Goal: Information Seeking & Learning: Learn about a topic

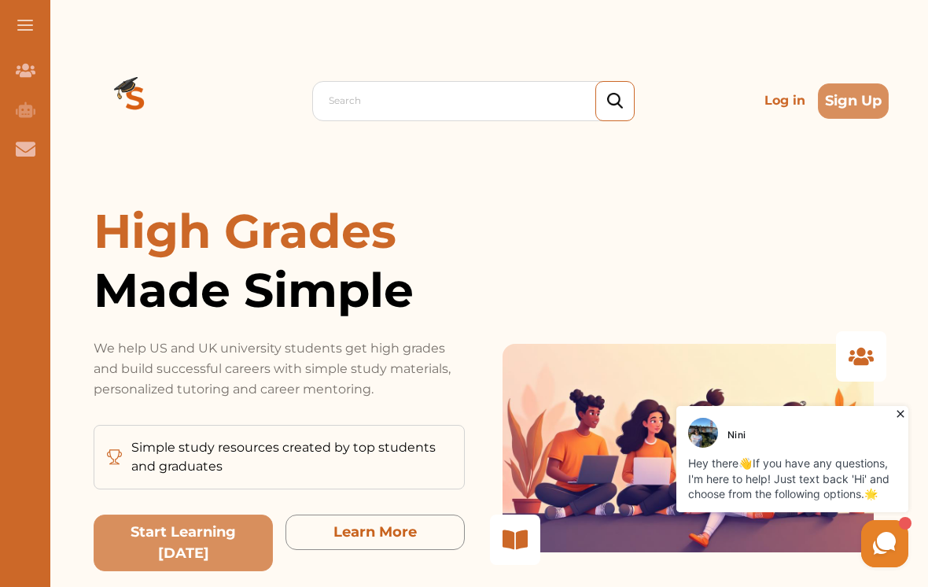
click at [573, 456] on div "Nini Hey there 👋 If you have any questions, I'm here to help! Just text back 'H…" at bounding box center [732, 486] width 362 height 169
click at [889, 408] on div "Nini Hey there 👋 If you have any questions, I'm here to help! Just text back 'H…" at bounding box center [793, 459] width 232 height 106
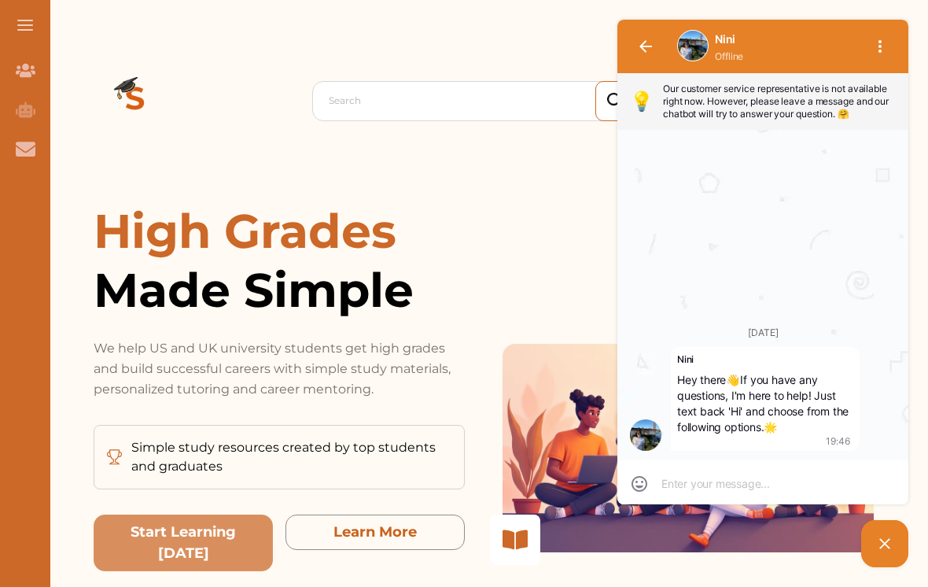
click at [741, 488] on textarea at bounding box center [763, 484] width 203 height 16
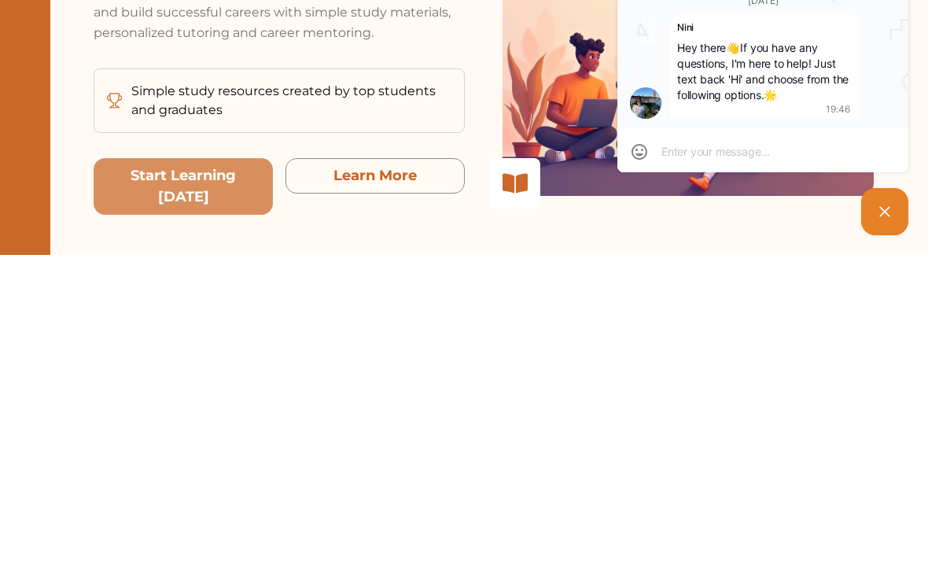
type textarea "H"
type textarea "Hi"
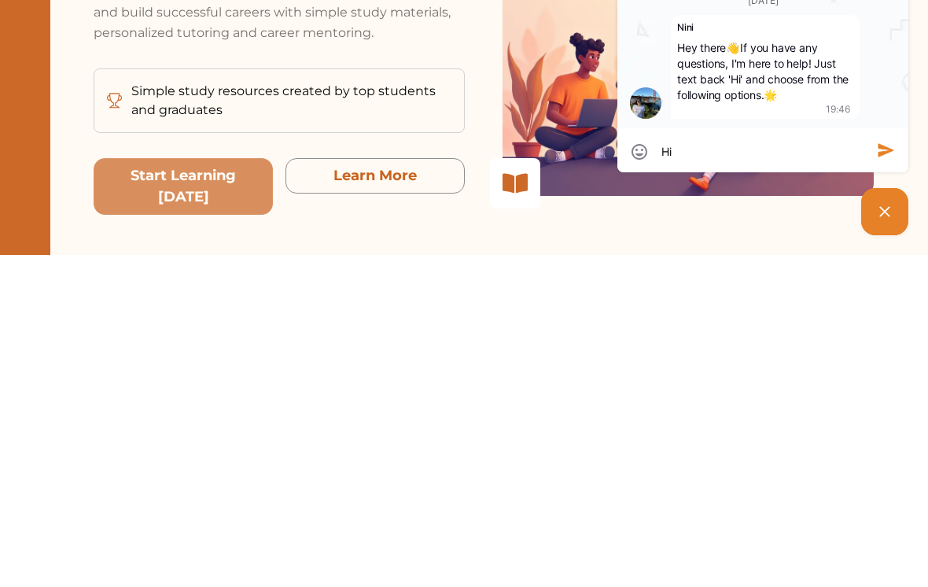
type textarea "Hi"
type textarea "Hi i"
type textarea "Hi im"
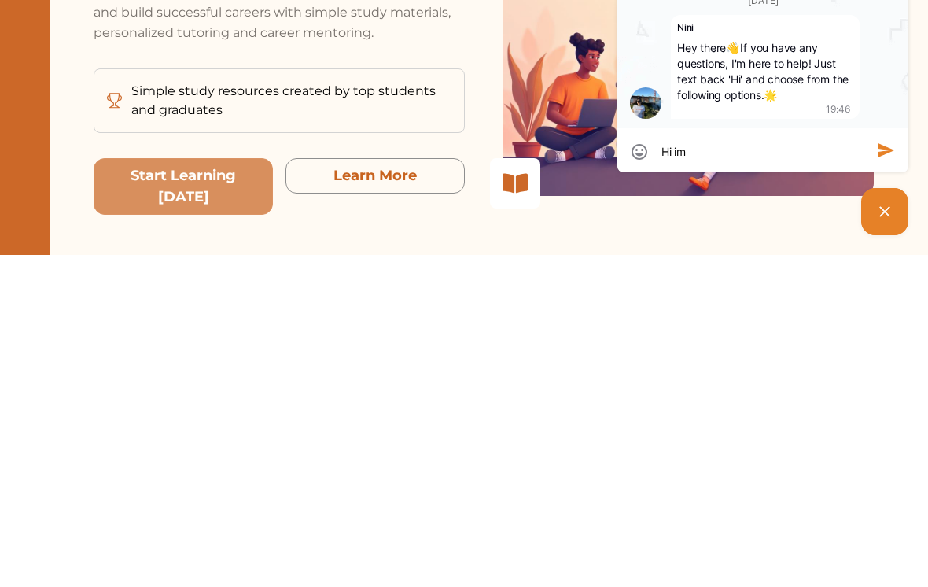
type textarea "Hi I’m"
type textarea "Hi I’m s"
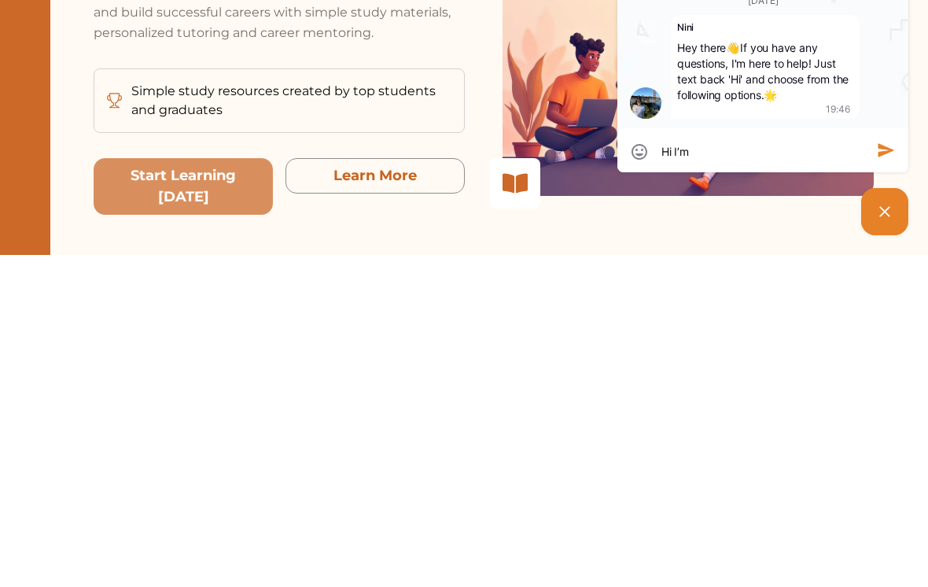
type textarea "Hi I’m s"
type textarea "Hi I’m st"
type textarea "Hi I’m str"
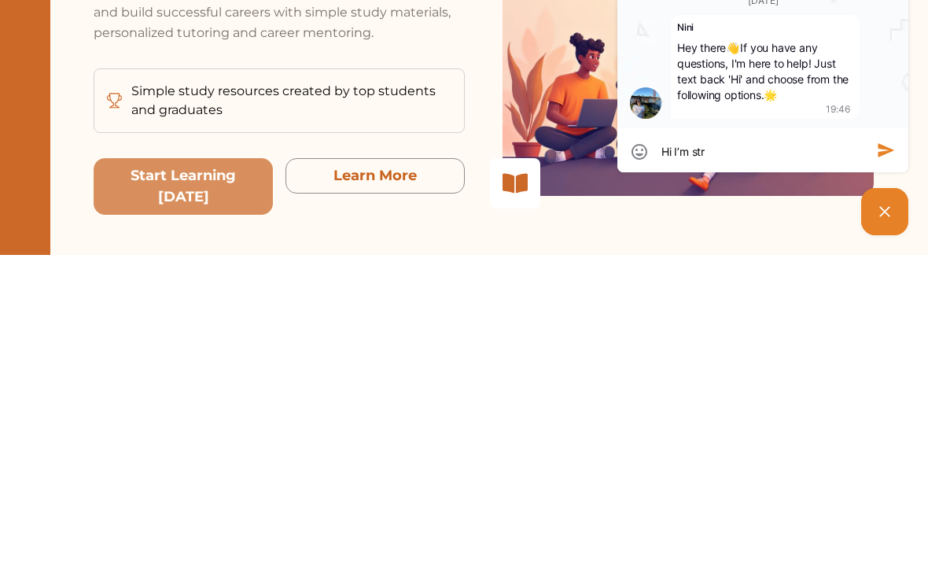
type textarea "Hi I’m stru"
type textarea "Hi I’m strug"
type textarea "Hi I’m strugg"
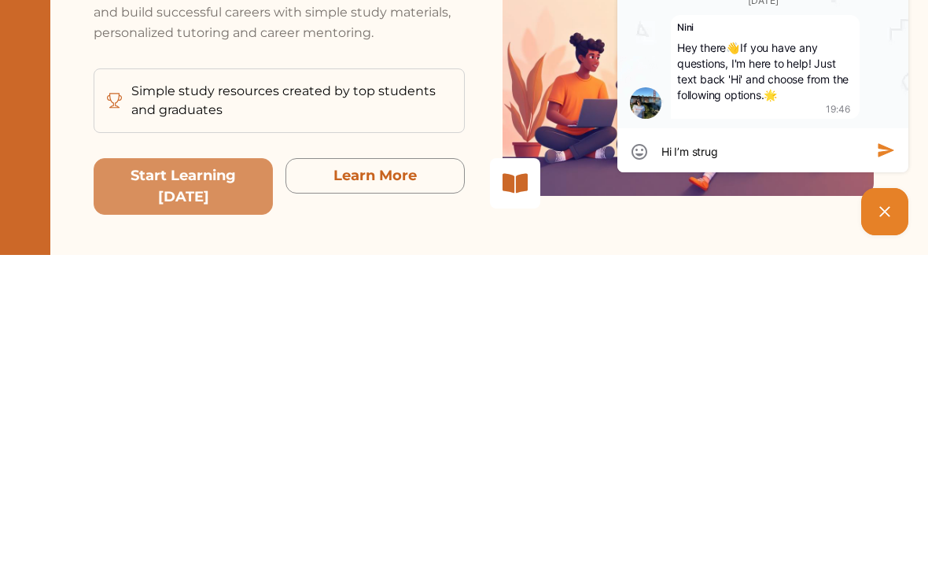
type textarea "Hi I’m strugg"
type textarea "Hi I’m struggl"
type textarea "Hi I’m struggling"
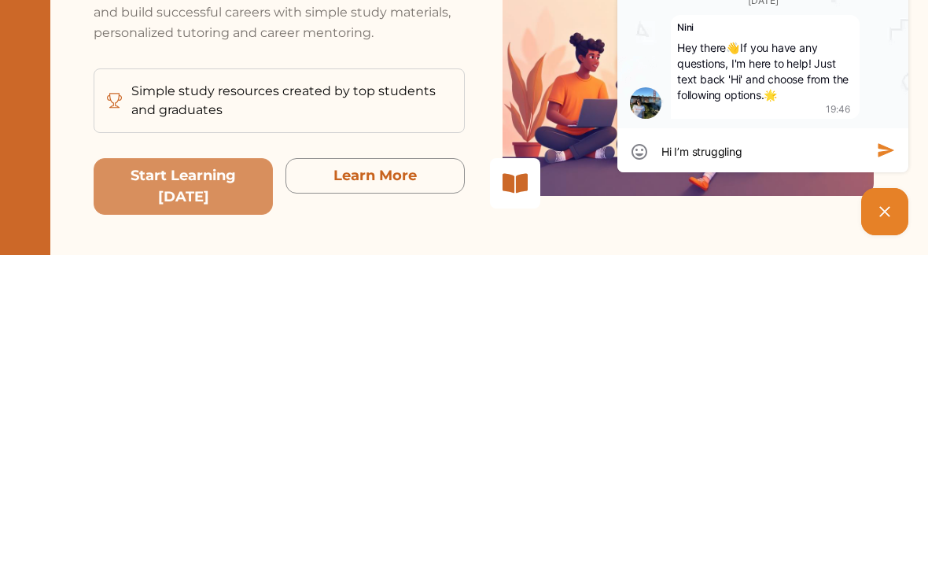
type textarea "Hi I’m struggling"
type textarea "Hi I’m struggling o"
type textarea "Hi I’m struggling on"
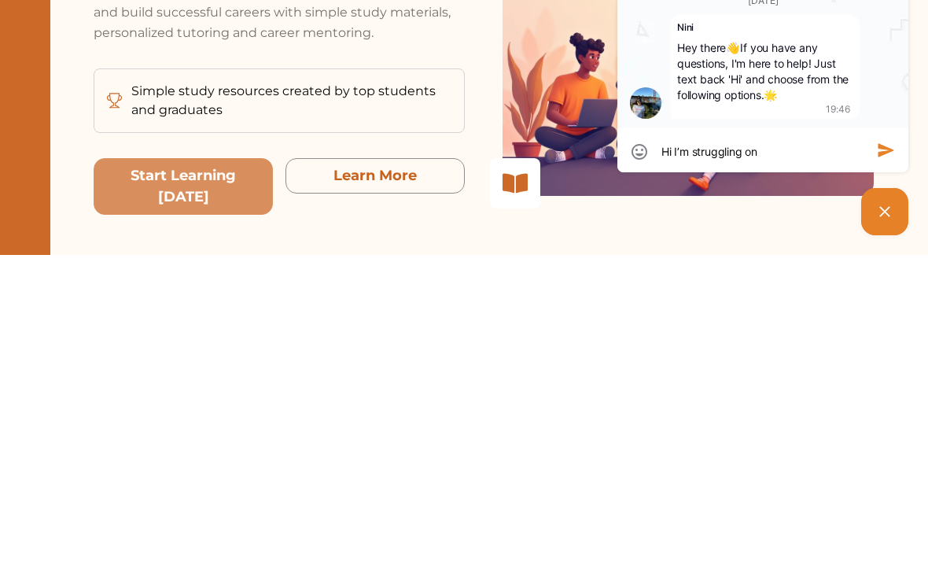
type textarea "Hi I’m struggling on"
type textarea "Hi I’m struggling on a"
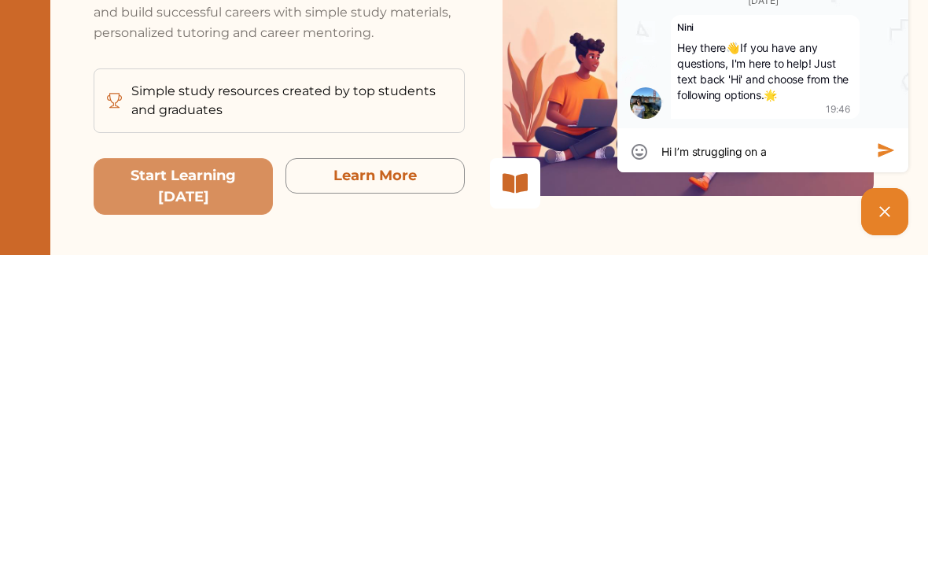
type textarea "Hi I’m struggling on an"
type textarea "Hi I’m struggling on ans"
type textarea "Hi I’m struggling on answ"
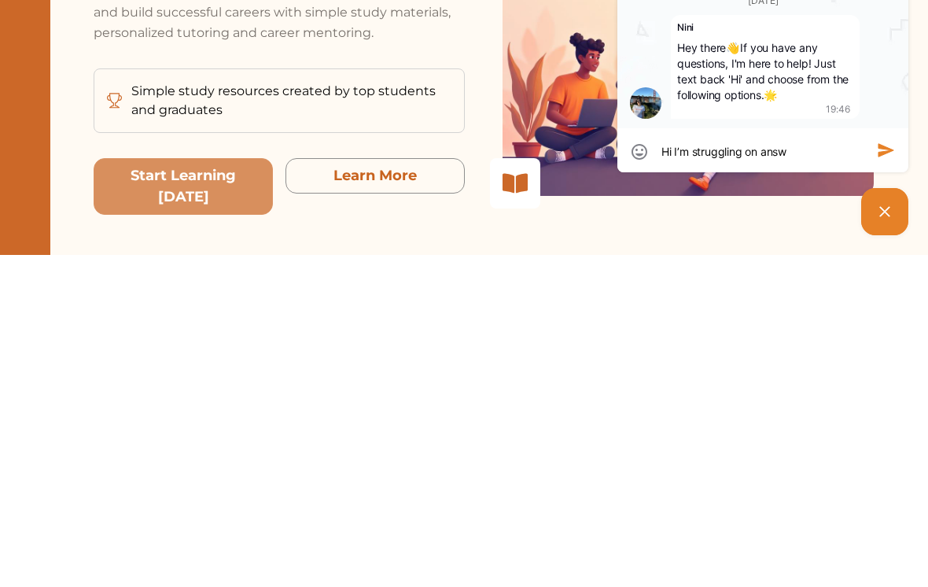
type textarea "Hi I’m struggling on answ"
type textarea "Hi I’m struggling on answe"
type textarea "Hi I’m struggling on answer"
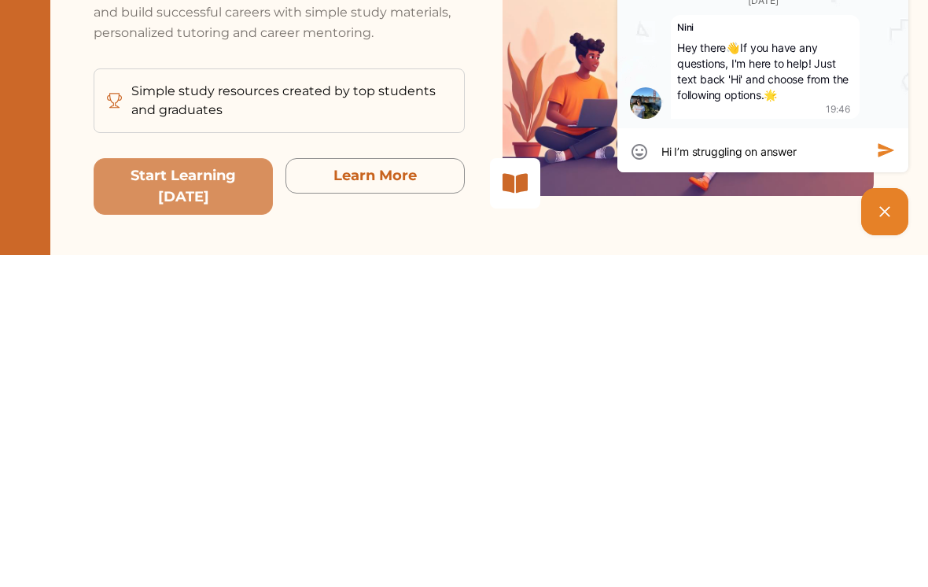
type textarea "Hi I’m struggling on answeri"
type textarea "Hi I’m struggling on answerin"
type textarea "Hi I’m struggling on answering"
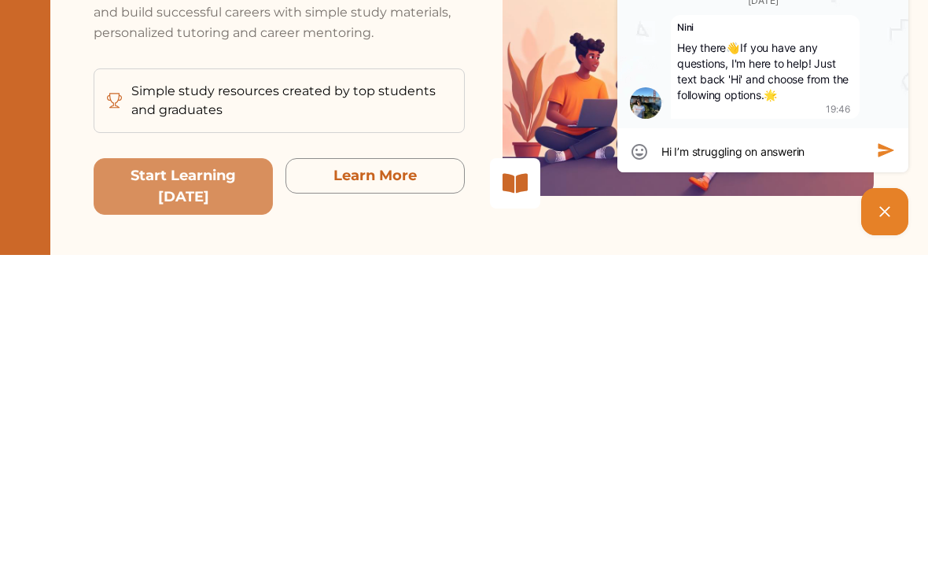
type textarea "Hi I’m struggling on answering"
type textarea "Hi I’m struggling on answering l"
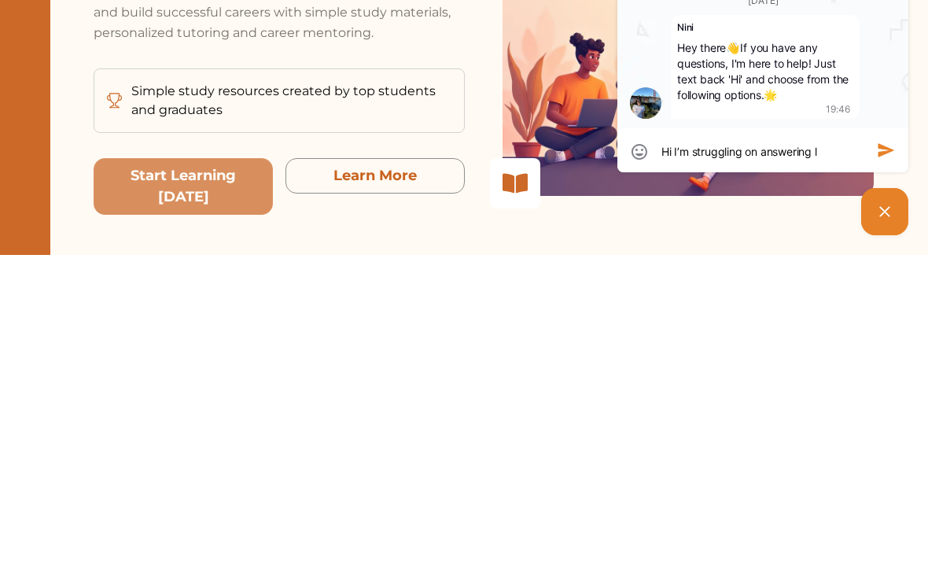
type textarea "Hi I’m struggling on answering le"
type textarea "Hi I’m struggling on answering leg"
type textarea "Hi I’m struggling on answering lega"
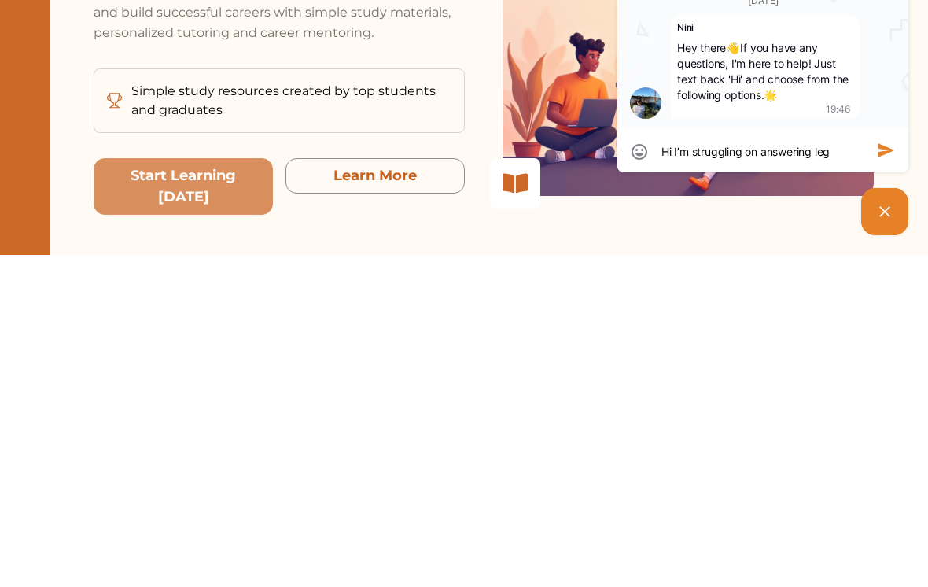
type textarea "Hi I’m struggling on answering lega"
type textarea "Hi I’m struggling on answering legaa"
type textarea "Hi I’m struggling on answering legal"
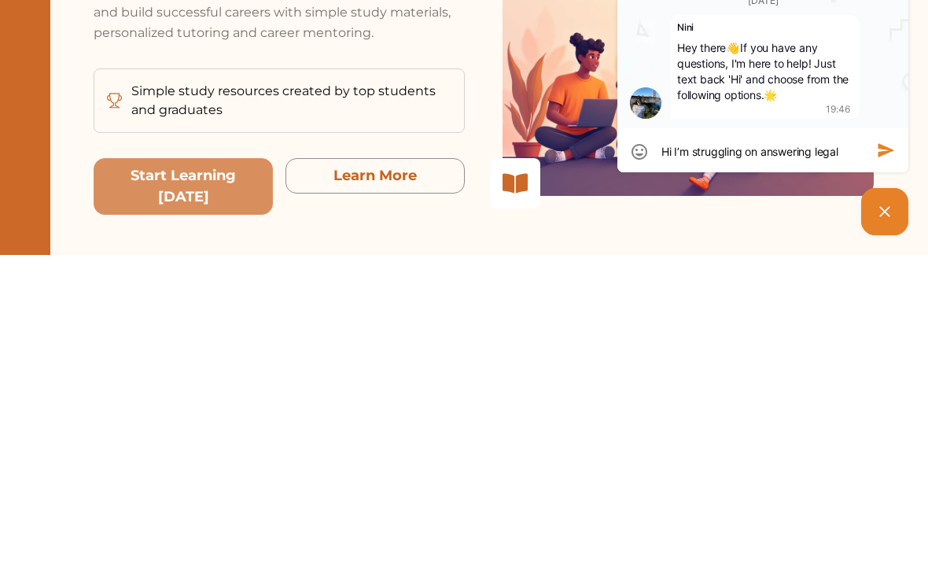
type textarea "Hi I’m struggling on answering legal"
type textarea "Hi I’m struggling on answering legal."
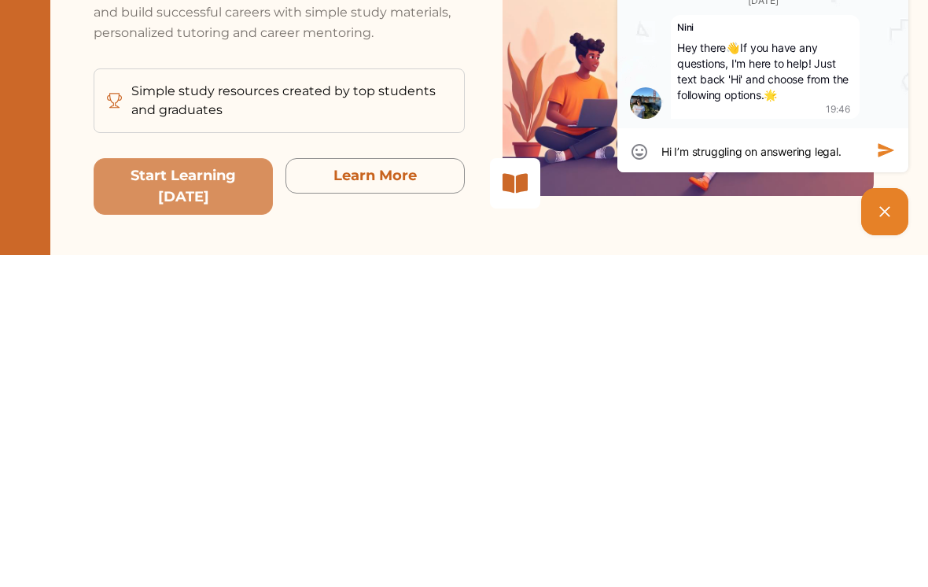
type textarea "Hi I’m struggling on answering legal."
type textarea "Hi I’m struggling on answering legal. R"
type textarea "Hi I’m struggling on answering legal. Ro"
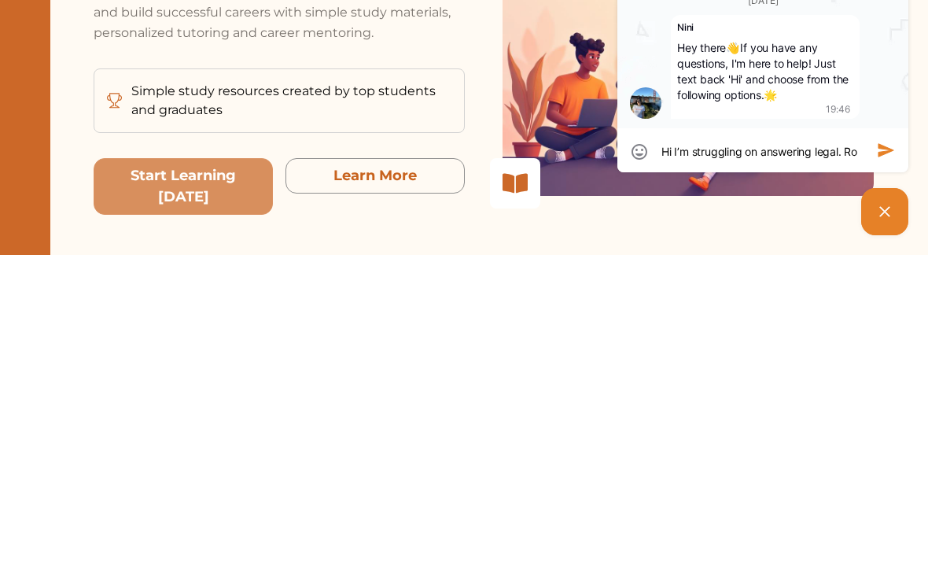
type textarea "Hi I’m struggling on answering legal. Rob"
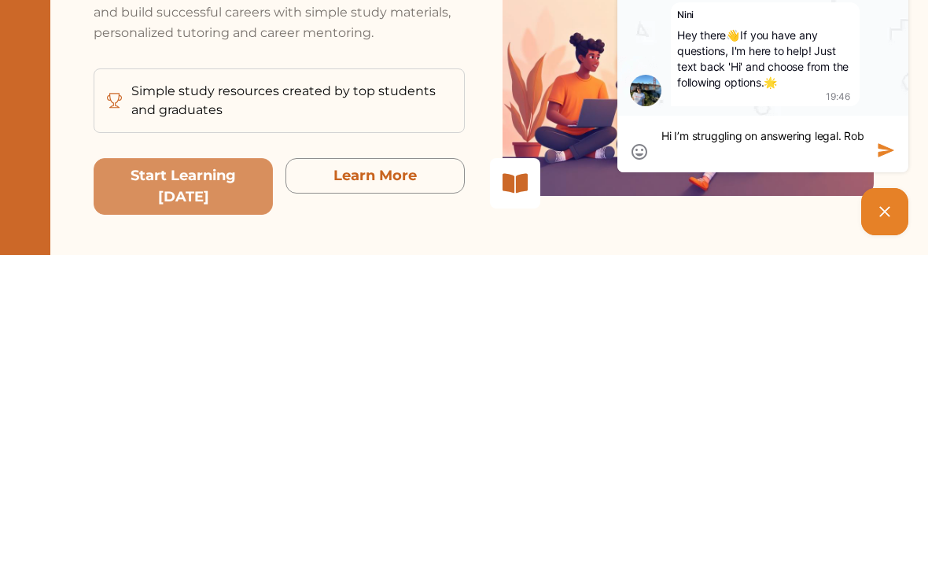
type textarea "Hi I’m struggling on answering legal. Robl"
type textarea "Hi I’m struggling on answering legal. Roble"
type textarea "Hi I’m struggling on answering legal. Roblem"
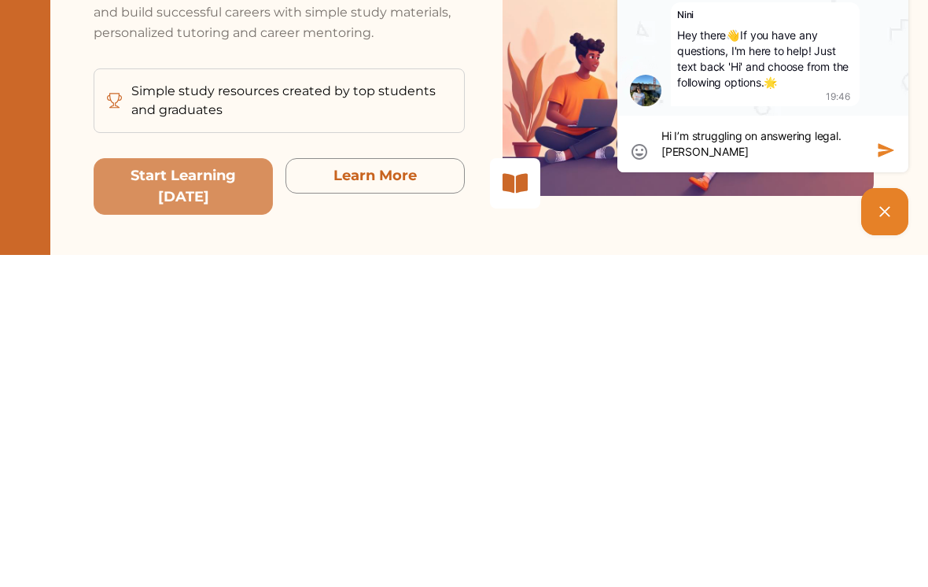
type textarea "Hi I’m struggling on answering legal. Roblem"
type textarea "Hi I’m struggling on answering legal. Roble"
type textarea "Hi I’m struggling on answering legal. Robl"
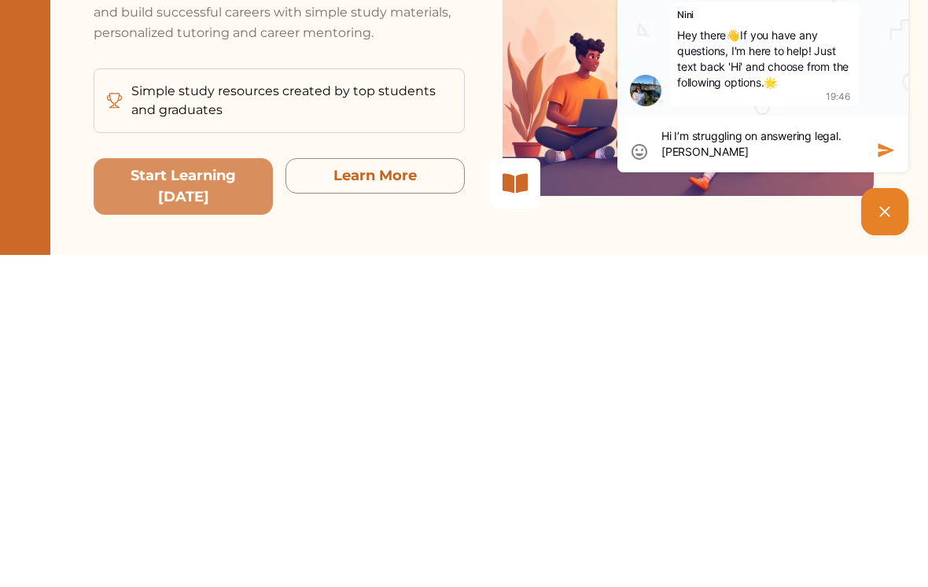
type textarea "Hi I’m struggling on answering legal. Rob"
type textarea "Hi I’m struggling on answering legal. Ro"
type textarea "Hi I’m struggling on answering legal. R"
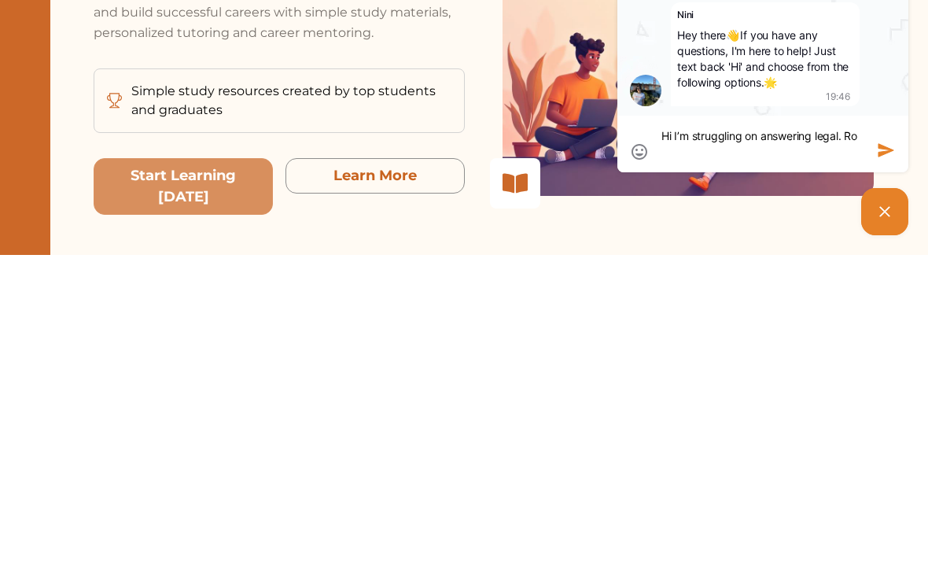
type textarea "Hi I’m struggling on answering legal. R"
type textarea "Hi I’m struggling on answering legal."
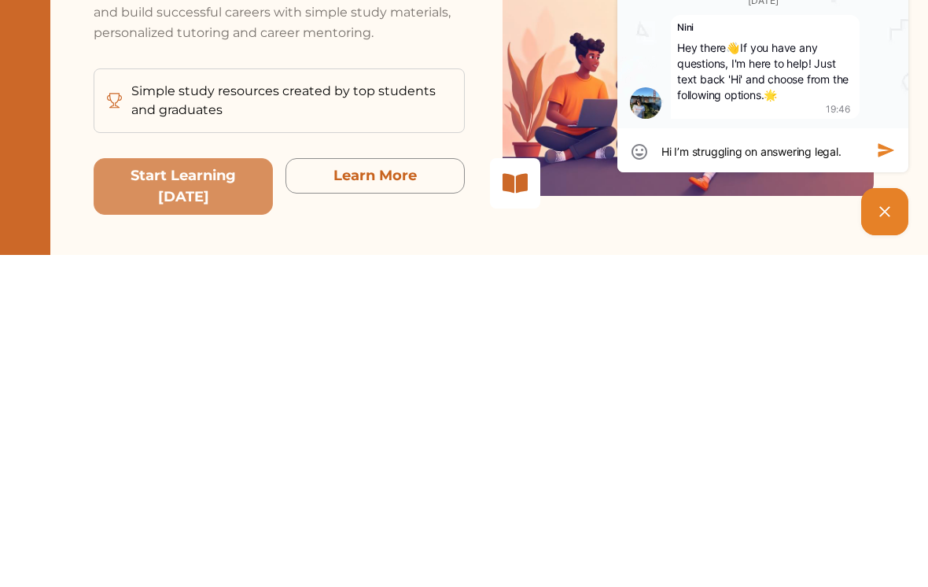
type textarea "Hi I’m struggling on answering legal."
type textarea "Hi I’m struggling on answering legal"
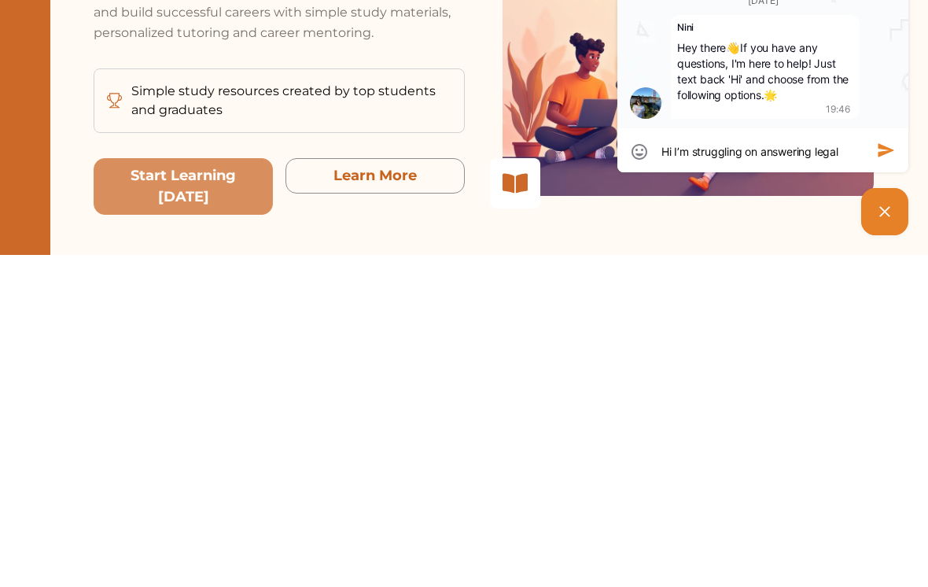
type textarea "Hi I’m struggling on answering legal"
type textarea "Hi I’m struggling on answering legal p"
type textarea "Hi I’m struggling on answering legal pr"
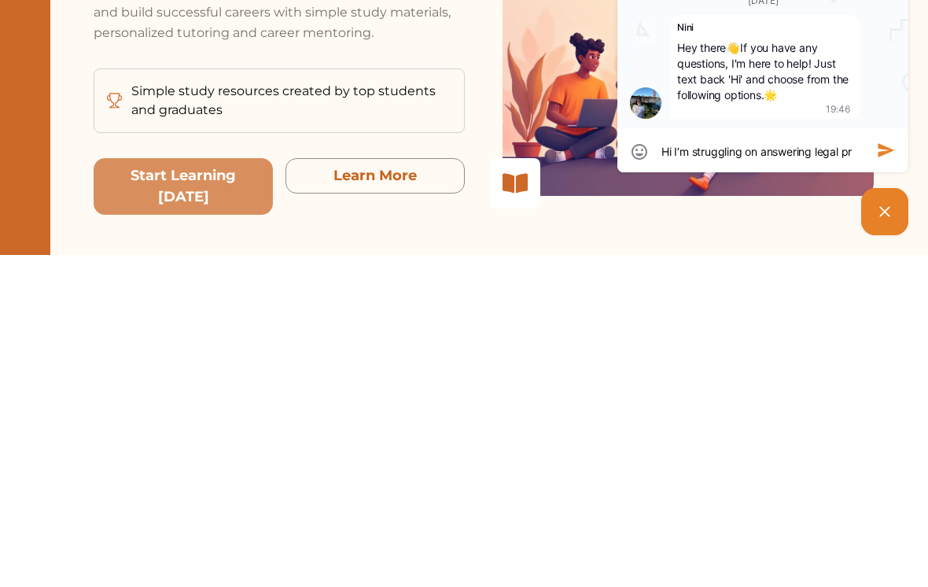
type textarea "Hi I’m struggling on answering legal pro"
type textarea "Hi I’m struggling on answering legal prov"
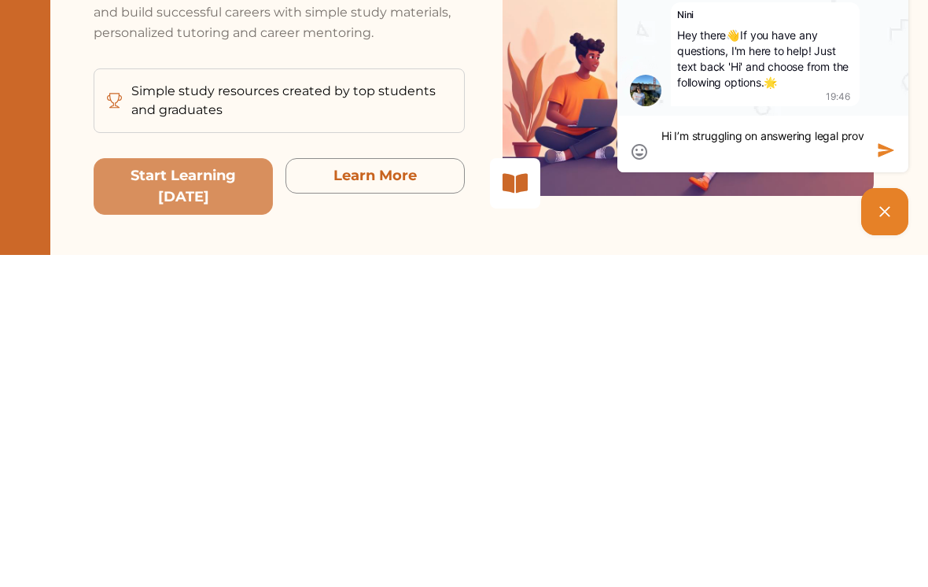
type textarea "Hi I’m struggling on answering legal pro"
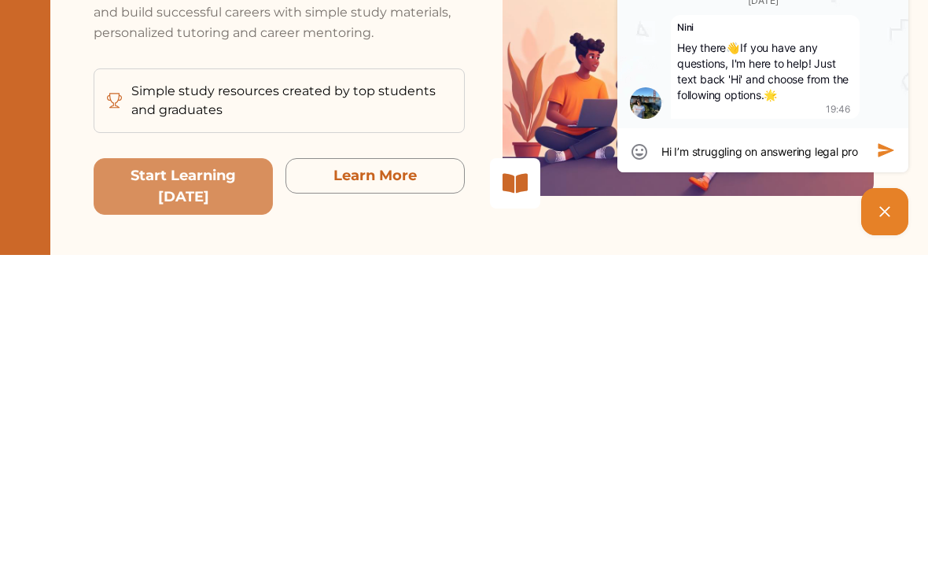
type textarea "Hi I’m struggling on answering legal prob"
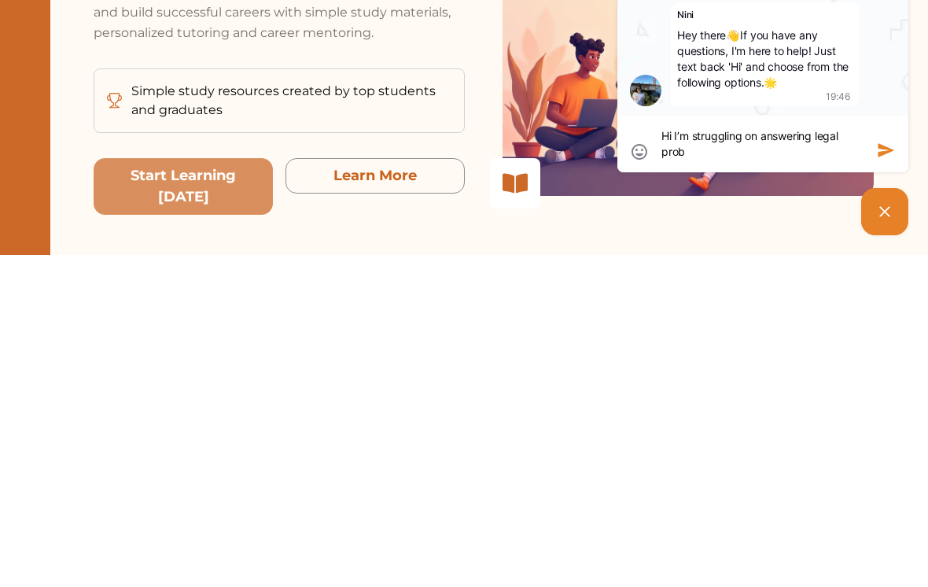
type textarea "Hi I’m struggling on answering legal probl"
type textarea "Hi I’m struggling on answering legal proble"
type textarea "Hi I’m struggling on answering legal problem"
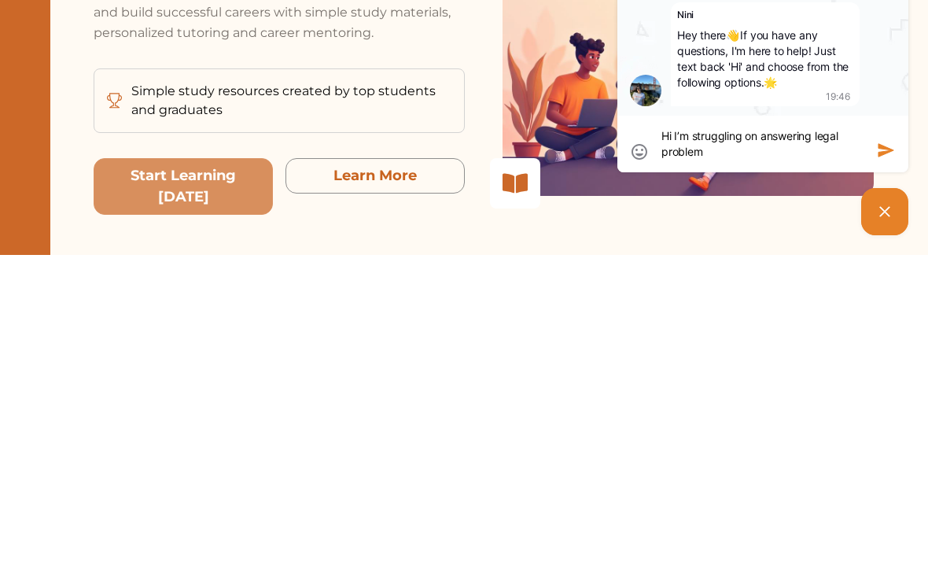
type textarea "Hi I’m struggling on answering legal problem"
type textarea "Hi I’m struggling on answering legal problem q"
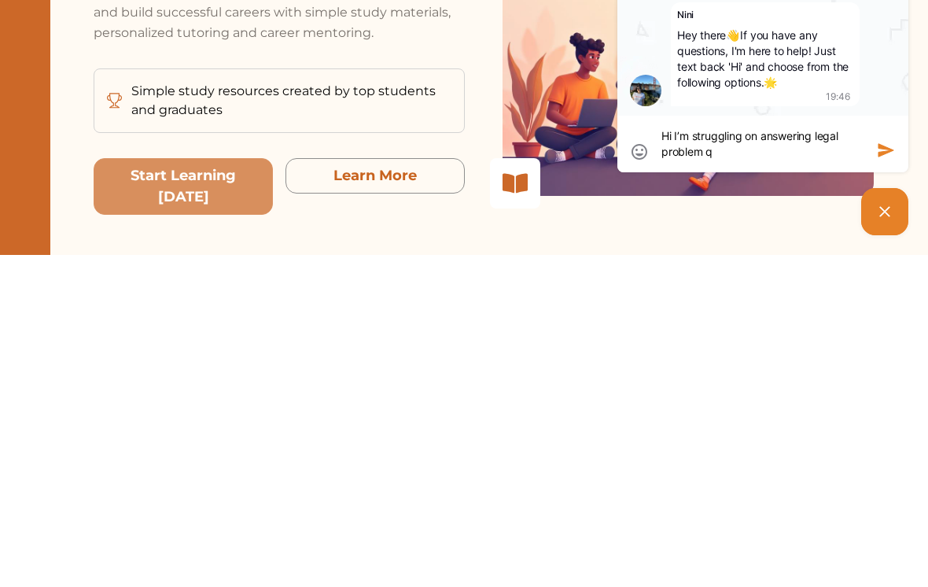
type textarea "Hi I’m struggling on answering legal problem qu"
type textarea "Hi I’m struggling on answering legal problem que"
type textarea "Hi I’m struggling on answering legal problem ques"
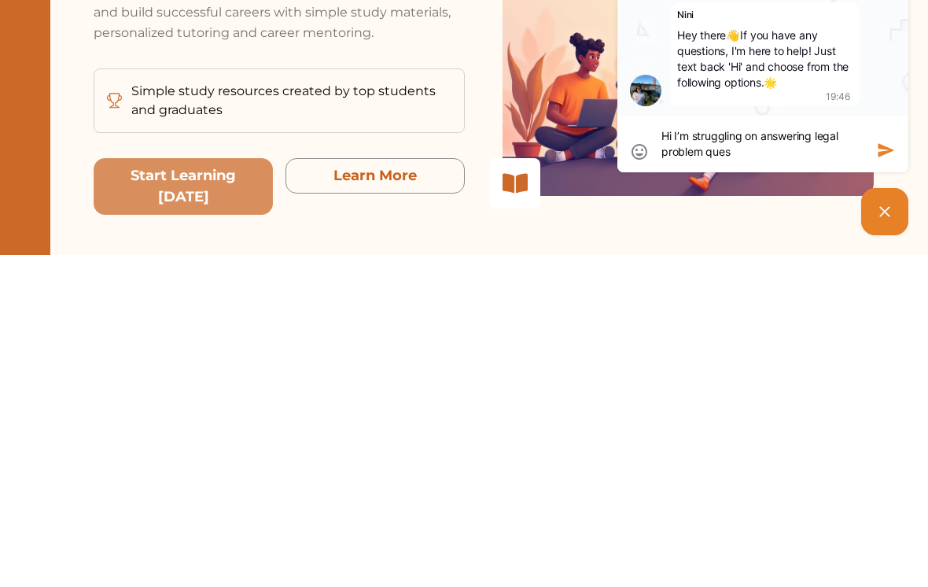
type textarea "Hi I’m struggling on answering legal problem ques"
type textarea "Hi I’m struggling on answering legal problem quest"
type textarea "Hi I’m struggling on answering legal problem questi"
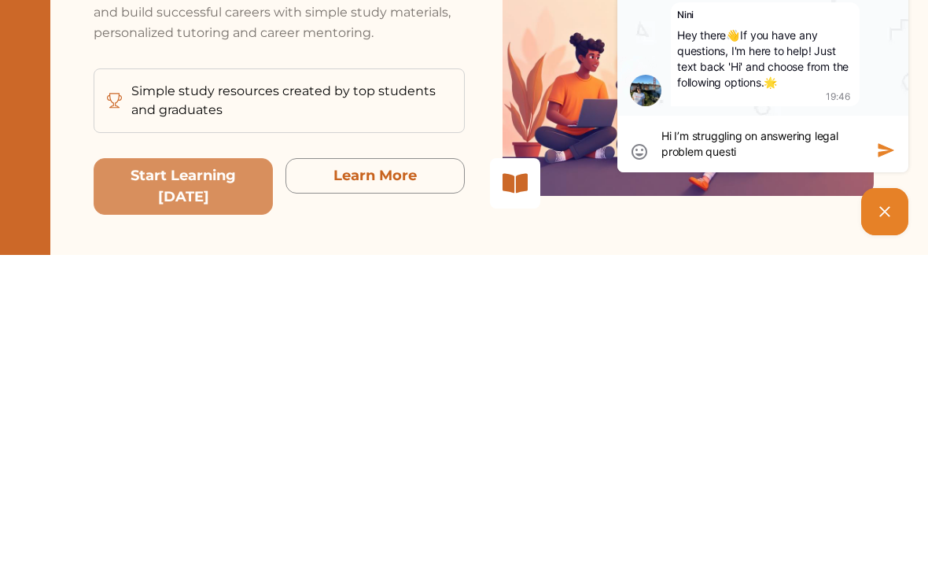
type textarea "Hi I’m struggling on answering legal problem questio"
type textarea "Hi I’m struggling on answering legal problem questios"
type textarea "Hi I’m struggling on answering legal problem questio"
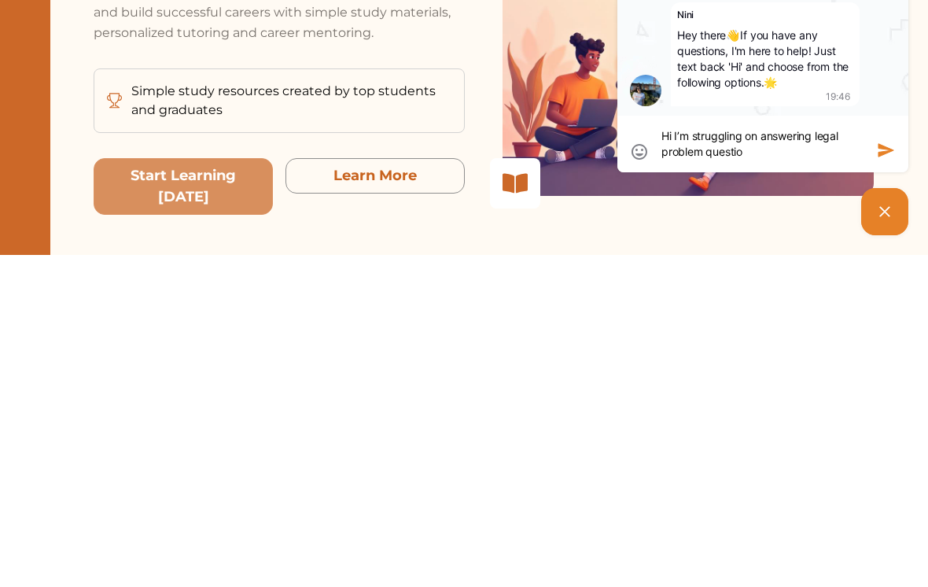
type textarea "Hi I’m struggling on answering legal problem questio"
type textarea "Hi I’m struggling on answering legal problem question"
type textarea "Hi I’m struggling on answering legal problem questions"
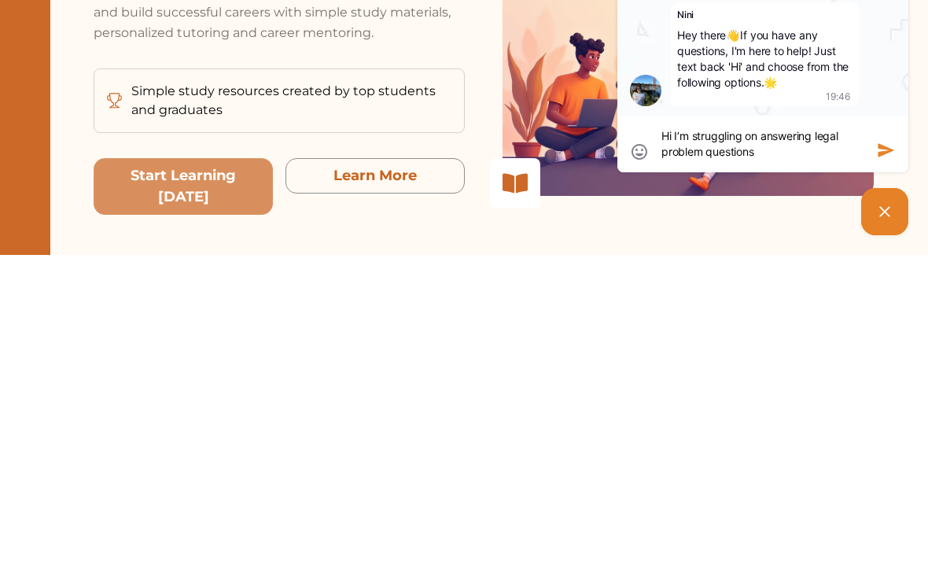
type textarea "Hi I’m struggling on answering legal problem questions"
type textarea "Hi I’m struggling on answering legal problem questions w"
type textarea "Hi I’m struggling on answering legal problem questions wi"
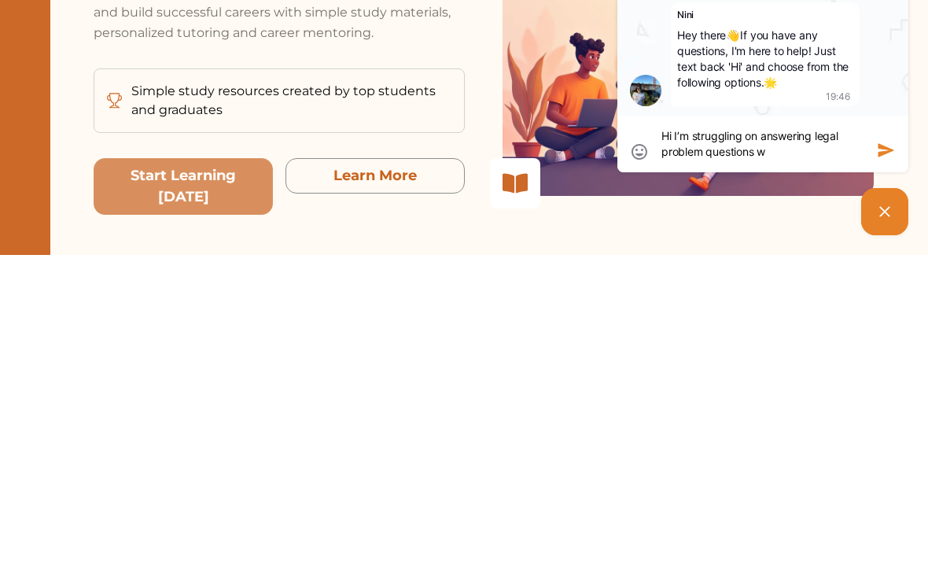
type textarea "Hi I’m struggling on answering legal problem questions wi"
type textarea "Hi I’m struggling on answering legal problem questions wit"
type textarea "Hi I’m struggling on answering legal problem questions with"
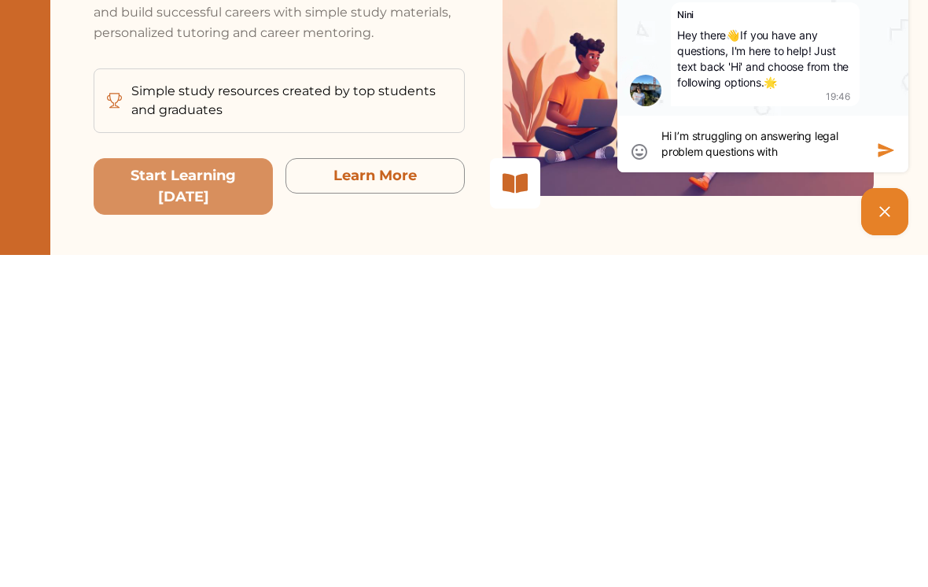
type textarea "Hi I’m struggling on answering legal problem questions with"
type textarea "Hi I’m struggling on answering legal problem questions with t"
type textarea "Hi I’m struggling on answering legal problem questions with to"
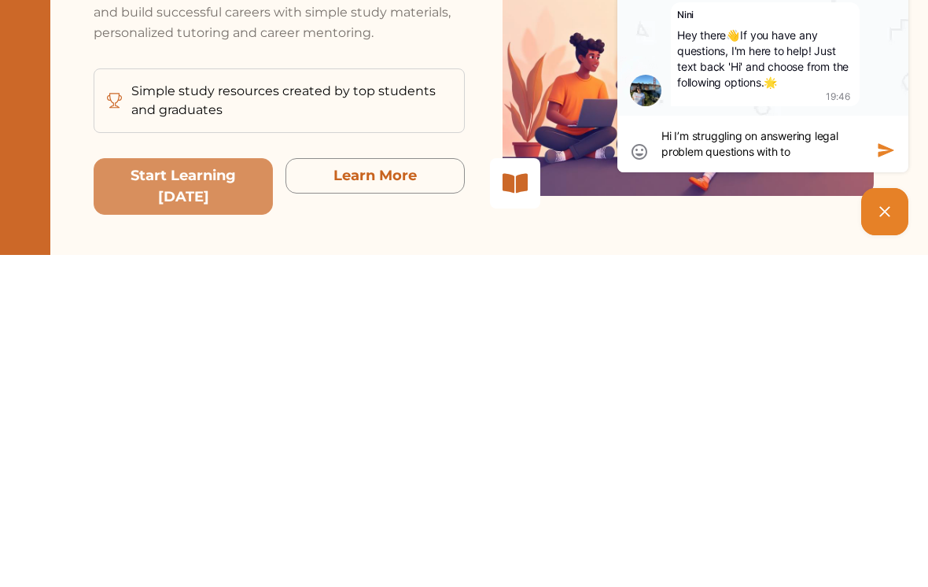
type textarea "Hi I’m struggling on answering legal problem questions with to"
type textarea "Hi I’m struggling on answering legal problem questions with top"
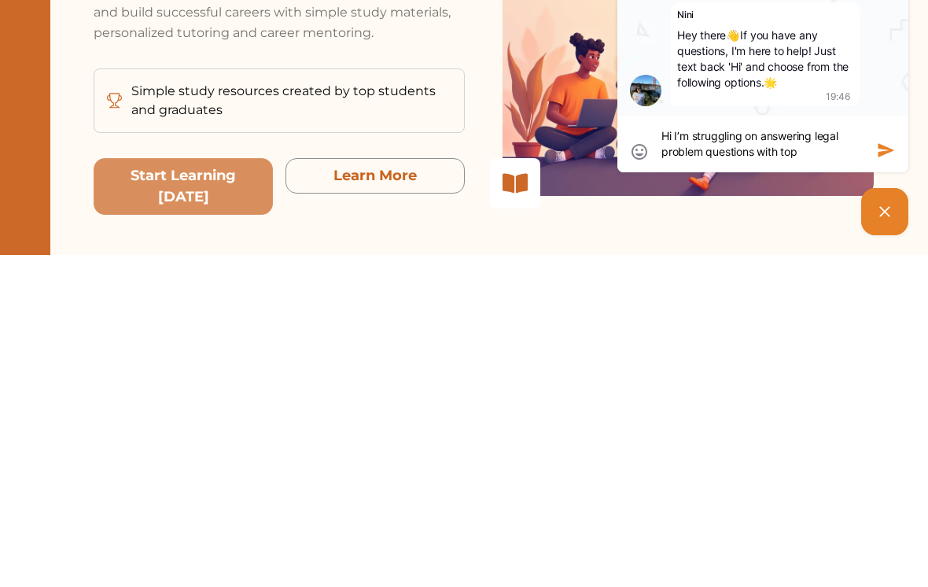
type textarea "Hi I’m struggling on answering legal problem questions with top m"
type textarea "Hi I’m struggling on answering legal problem questions with top ma"
type textarea "Hi I’m struggling on answering legal problem questions with top mar"
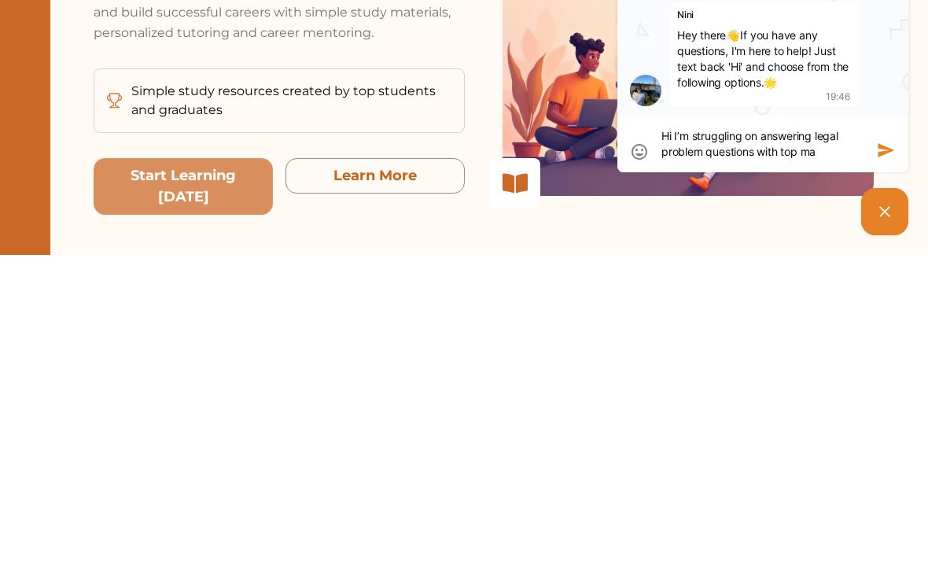
type textarea "Hi I’m struggling on answering legal problem questions with top mar"
type textarea "Hi I’m struggling on answering legal problem questions with top mark"
type textarea "Hi I’m struggling on answering legal problem questions with top marks"
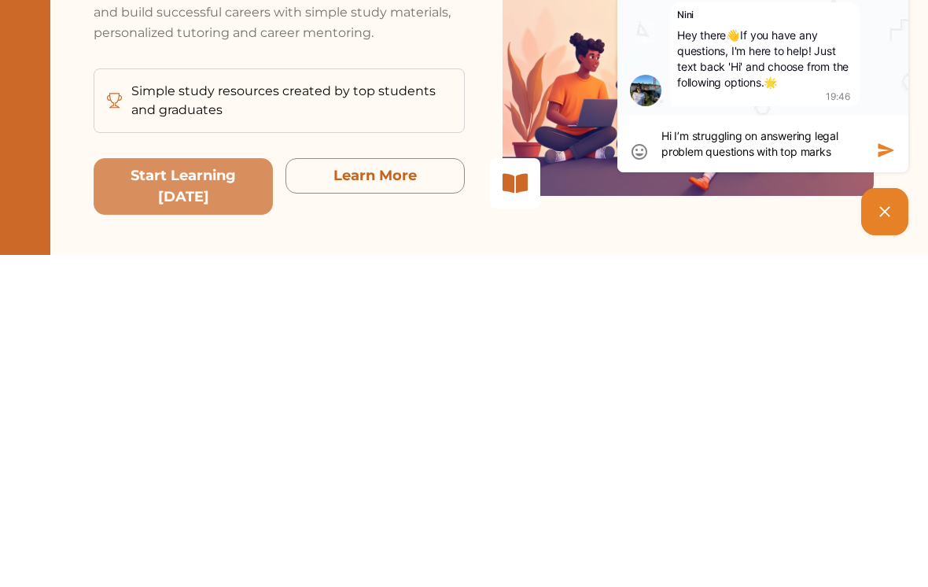
type textarea "Hi I’m struggling on answering legal problem questions with top marks"
type textarea "Hi I’m struggling on answering legal problem questions with top marks i"
type textarea "Hi I’m struggling on answering legal problem questions with top marks in"
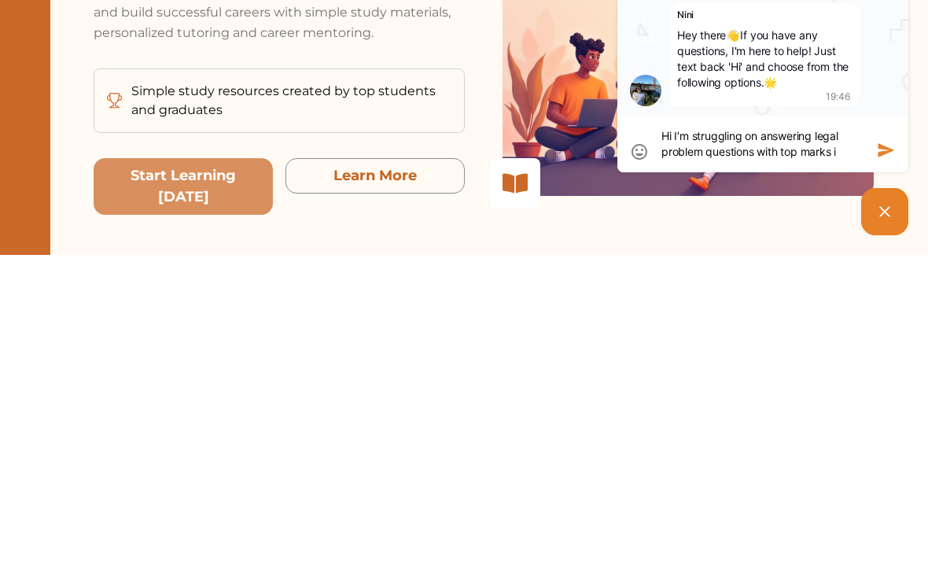
type textarea "Hi I’m struggling on answering legal problem questions with top marks in"
type textarea "Hi I’m struggling on answering legal problem questions with top marks in L"
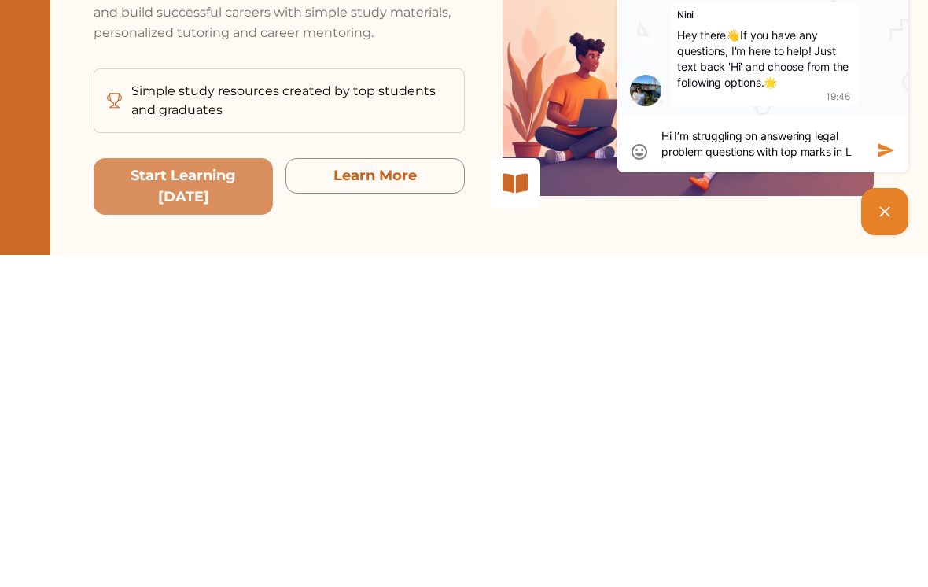
type textarea "Hi I’m struggling on answering legal problem questions with top marks in La"
type textarea "Hi I’m struggling on answering legal problem questions with top marks in Lan"
type textarea "Hi I’m struggling on answering legal problem questions with top marks in Land"
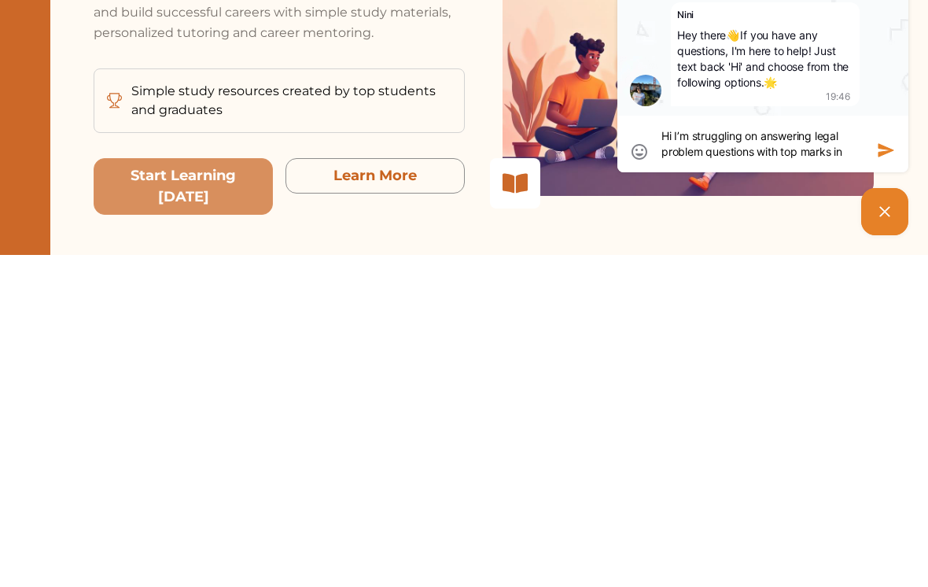
type textarea "Hi I’m struggling on answering legal problem questions with top marks in Land"
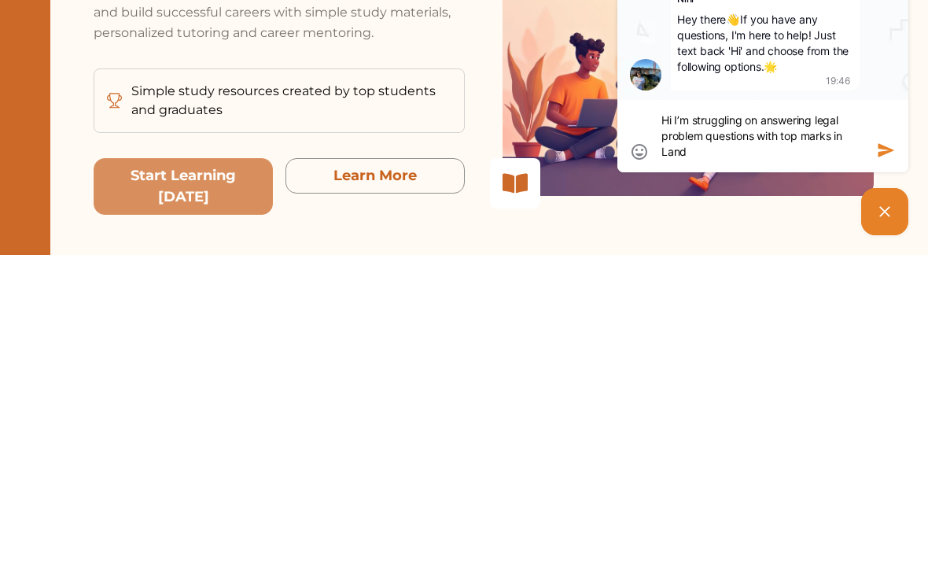
type textarea "Hi I’m struggling on answering legal problem questions with top marks in Land L"
type textarea "Hi I’m struggling on answering legal problem questions with top marks in Land LW"
click at [882, 157] on icon "button" at bounding box center [886, 150] width 19 height 19
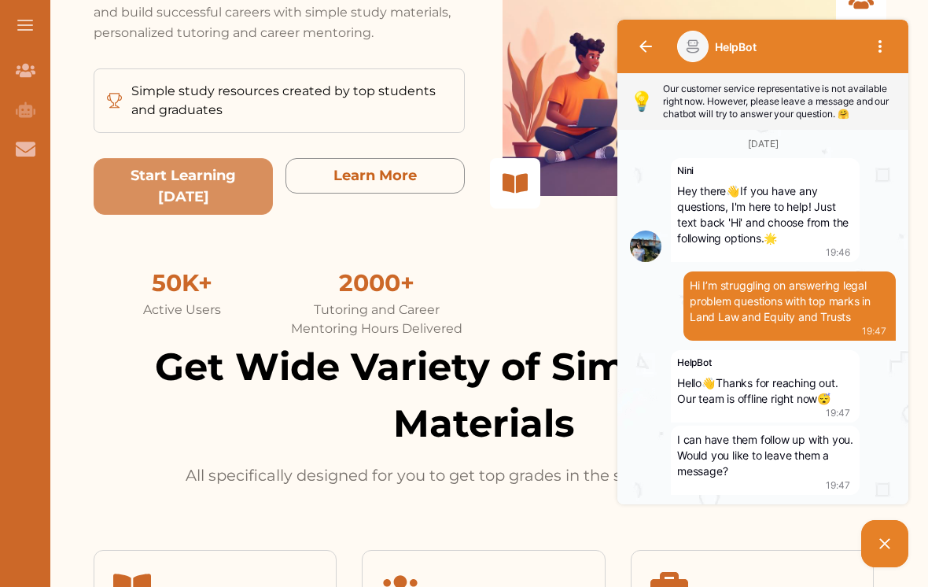
scroll to position [31, 0]
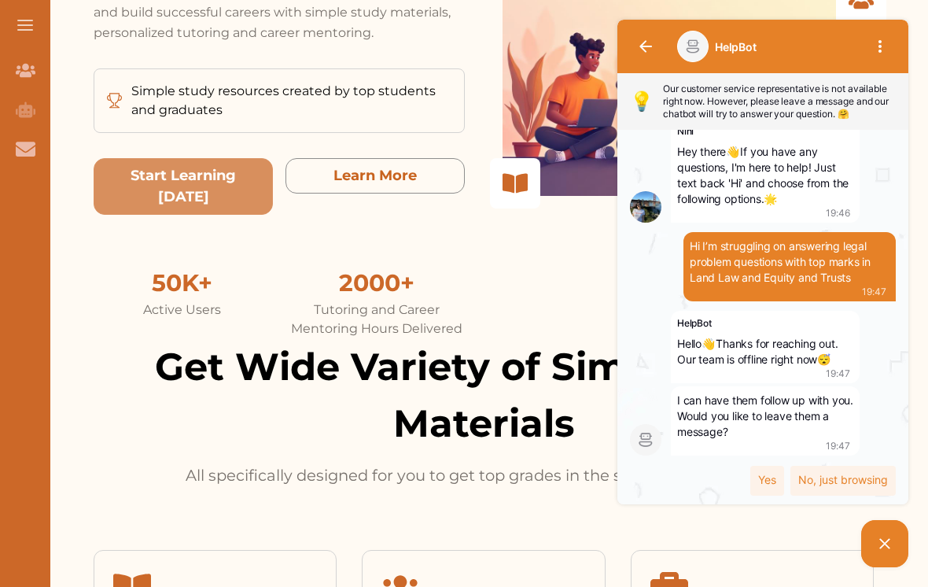
click at [770, 474] on div "Yes" at bounding box center [768, 481] width 34 height 30
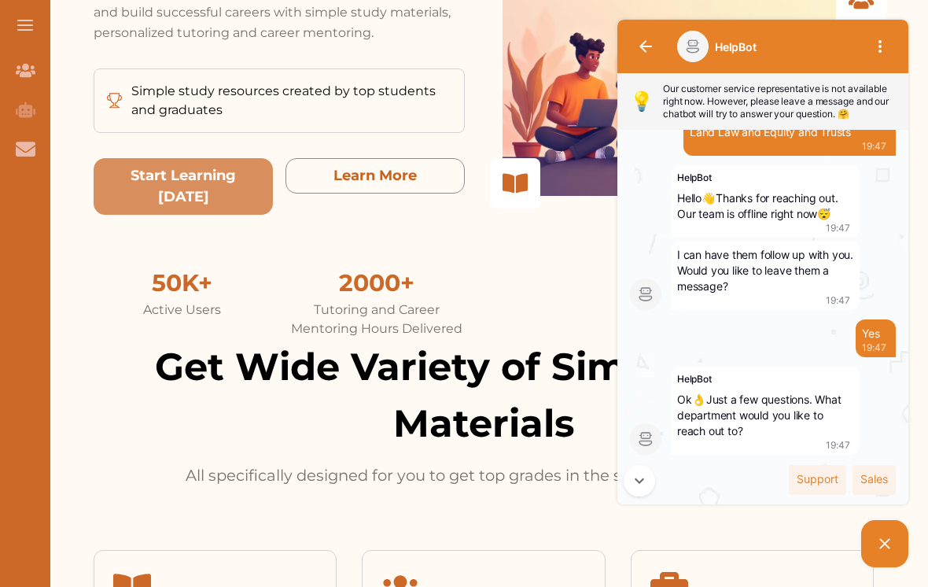
scroll to position [185, 0]
click at [649, 56] on button "button" at bounding box center [646, 47] width 38 height 38
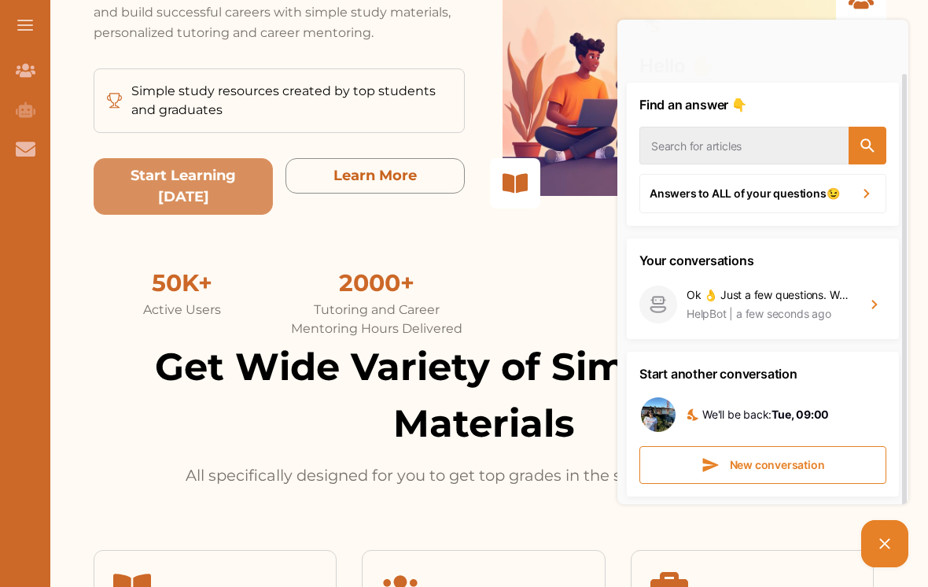
scroll to position [55, 0]
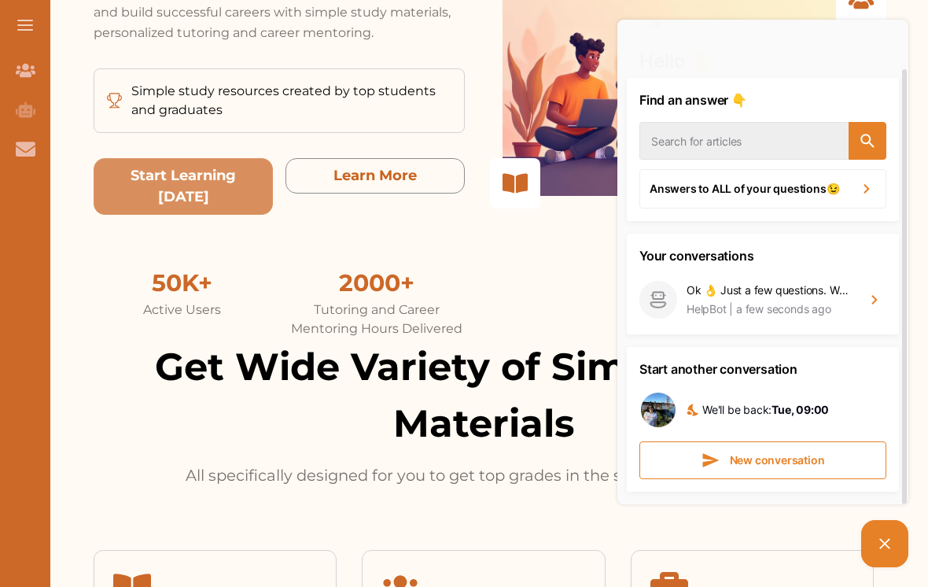
click at [583, 236] on div "Hello ✋ Got a question? We would love to help you! Find an answer 👇 Answers to …" at bounding box center [732, 294] width 362 height 556
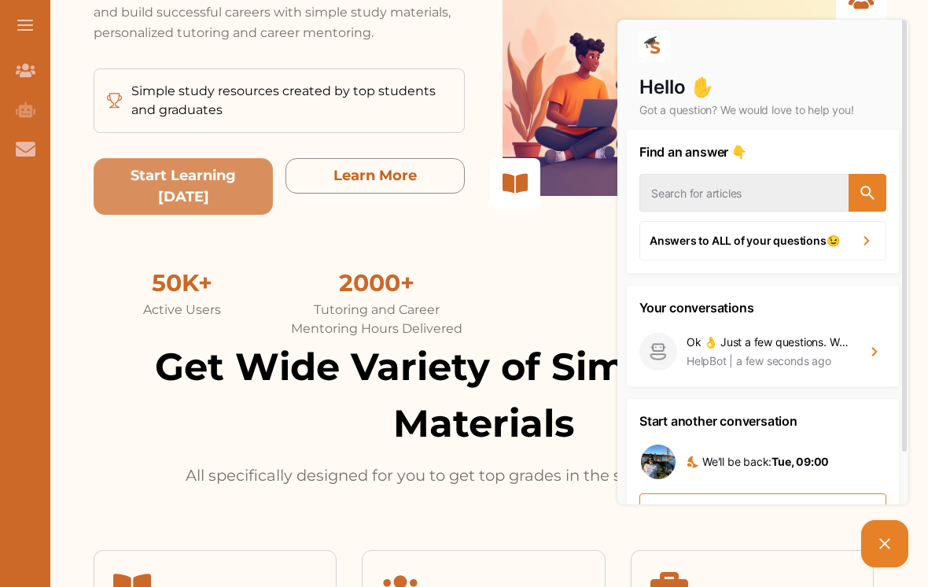
scroll to position [0, 0]
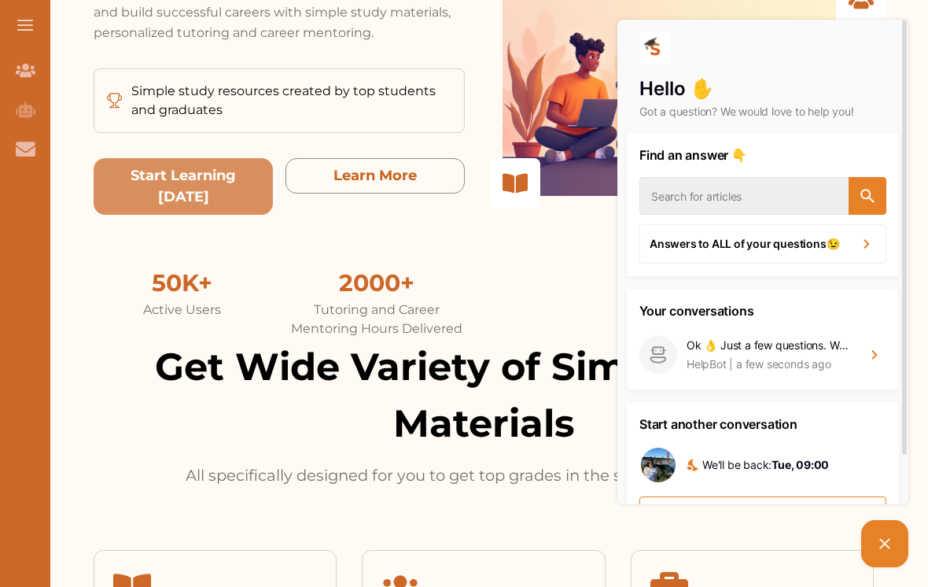
click at [567, 310] on div "Hello ✋ Got a question? We would love to help you! Find an answer 👇 Answers to …" at bounding box center [732, 294] width 362 height 556
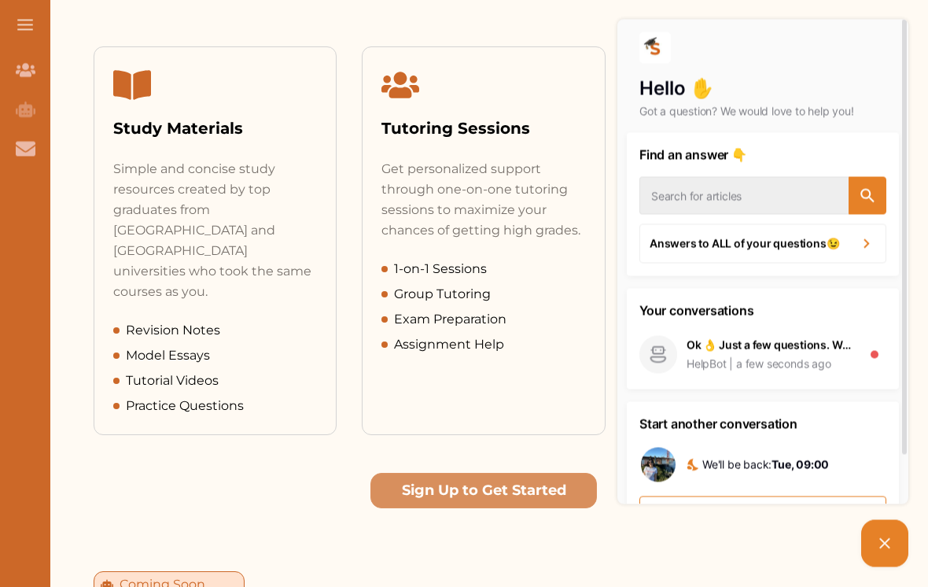
scroll to position [863, 0]
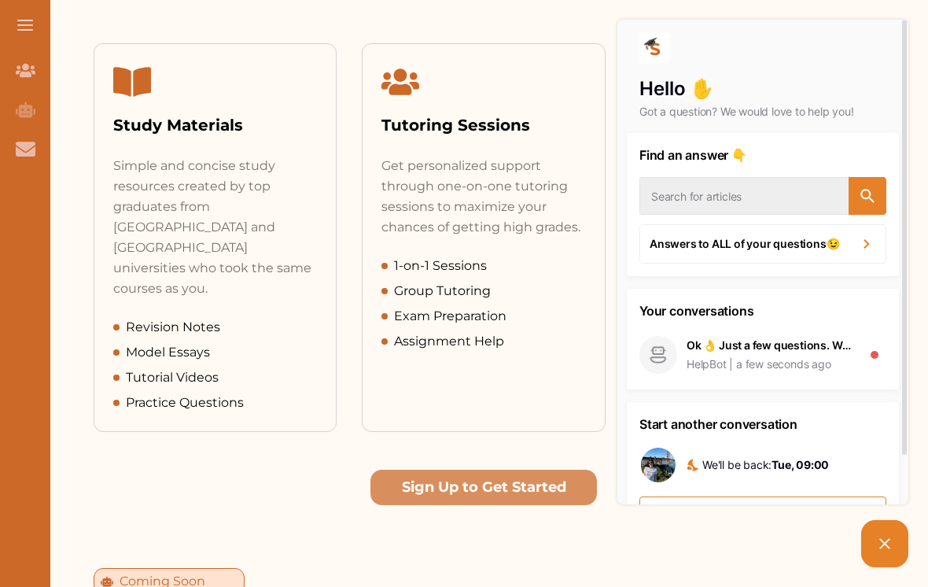
click at [442, 470] on button "Sign Up to Get Started" at bounding box center [484, 487] width 227 height 35
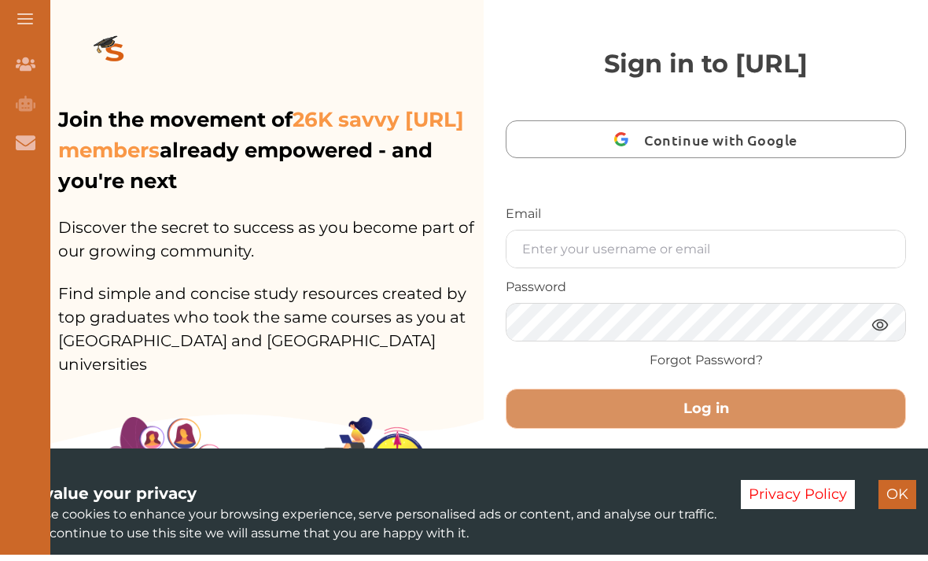
scroll to position [6, 0]
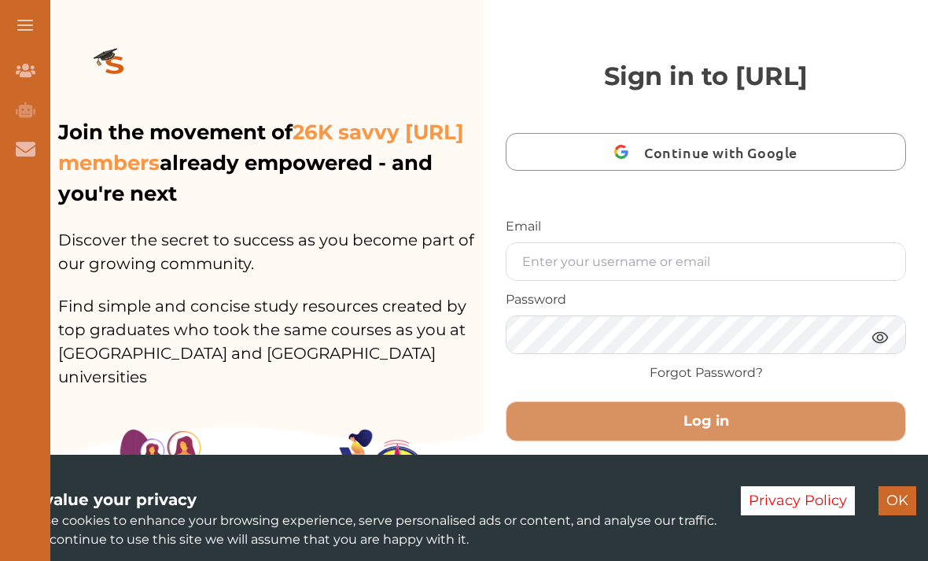
click at [603, 149] on button "Continue with Google" at bounding box center [706, 152] width 400 height 38
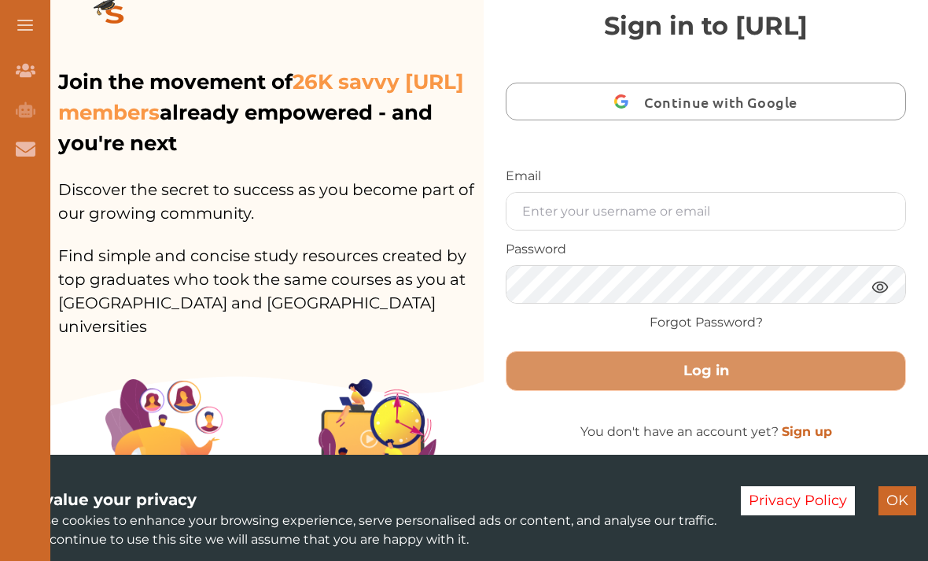
scroll to position [0, 0]
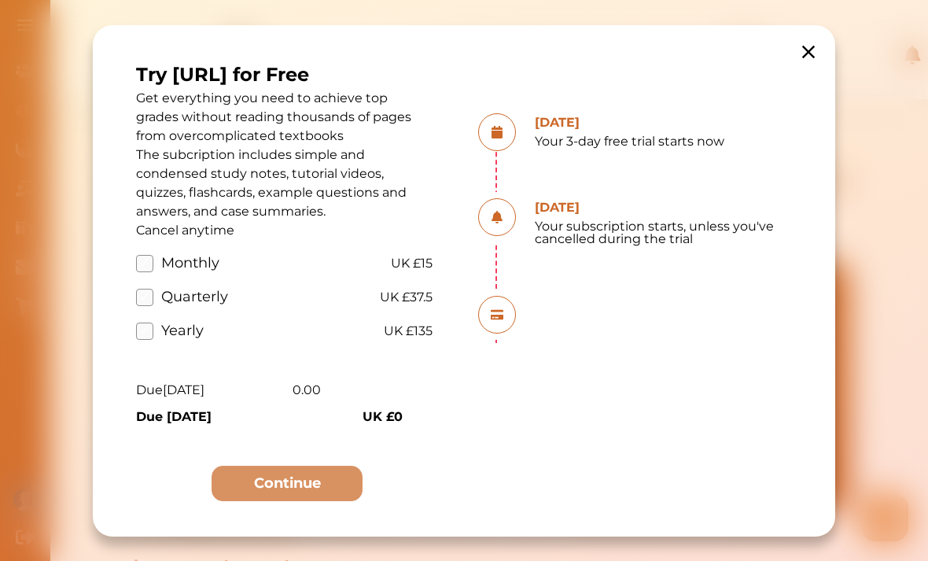
click at [334, 471] on button "Continue" at bounding box center [287, 483] width 151 height 35
click at [333, 485] on button "Continue" at bounding box center [287, 483] width 151 height 35
click at [430, 261] on span "UK £15" at bounding box center [412, 262] width 42 height 19
click at [399, 254] on span "UK £15" at bounding box center [412, 262] width 42 height 19
click at [154, 256] on label "Monthly" at bounding box center [177, 263] width 83 height 21
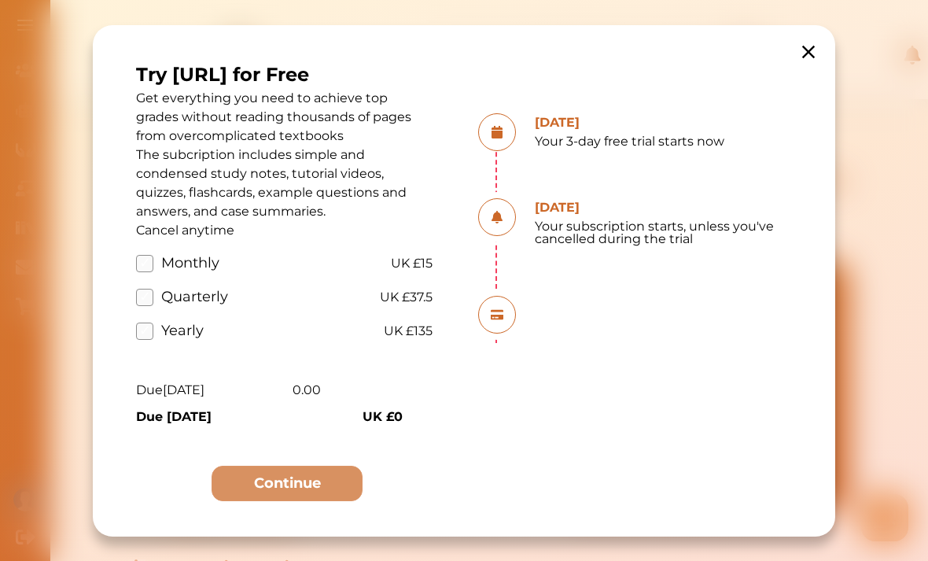
click at [0, 0] on input "Monthly" at bounding box center [0, 0] width 0 height 0
click at [308, 484] on button "Continue" at bounding box center [287, 483] width 151 height 35
click at [308, 483] on button "Continue" at bounding box center [287, 483] width 151 height 35
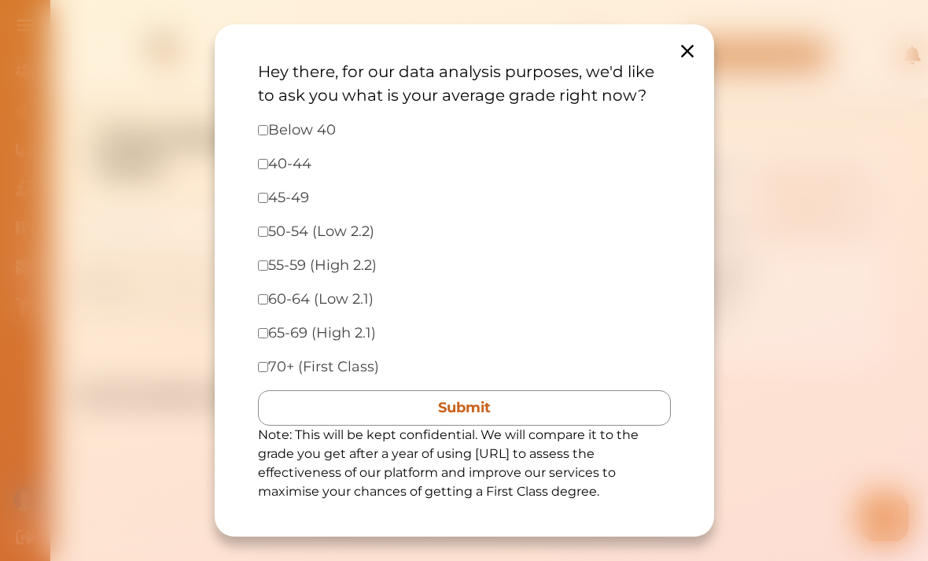
click at [263, 197] on input "checkbox" at bounding box center [263, 198] width 10 height 10
checkbox input "true"
click at [258, 166] on input "checkbox" at bounding box center [263, 164] width 10 height 10
checkbox input "true"
click at [262, 187] on div "45-49" at bounding box center [464, 197] width 413 height 21
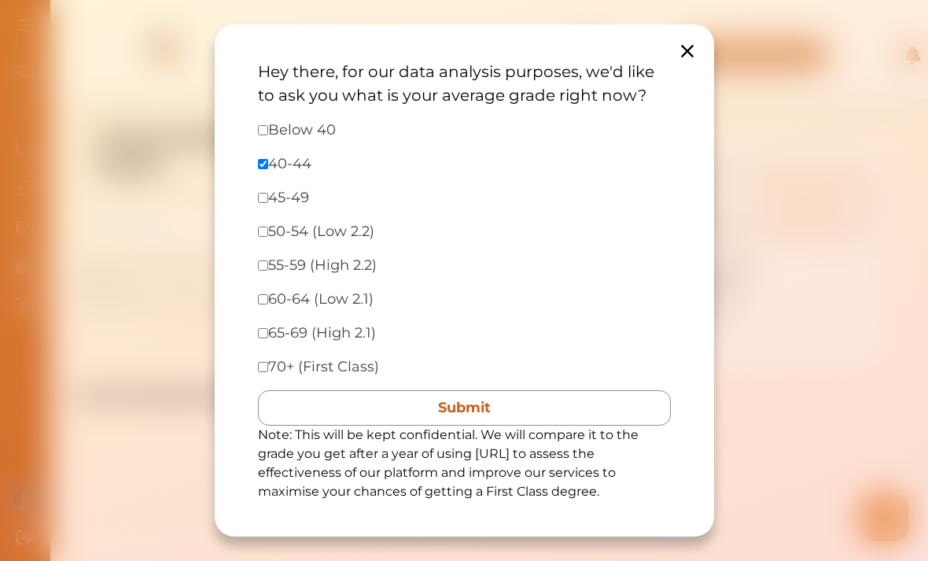
click at [264, 194] on input "checkbox" at bounding box center [263, 198] width 10 height 10
checkbox input "true"
checkbox input "false"
click at [353, 415] on button "Submit" at bounding box center [464, 407] width 413 height 35
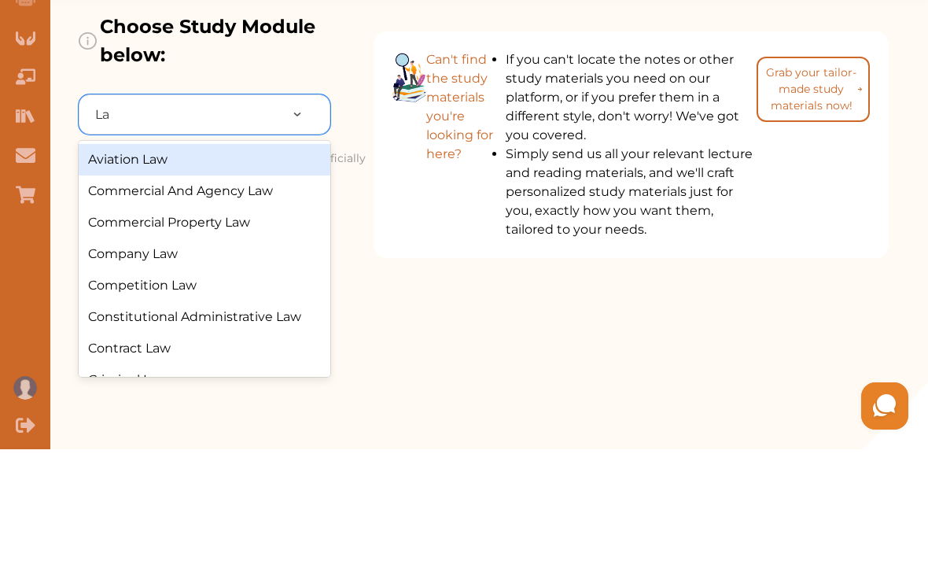
type input "Lan"
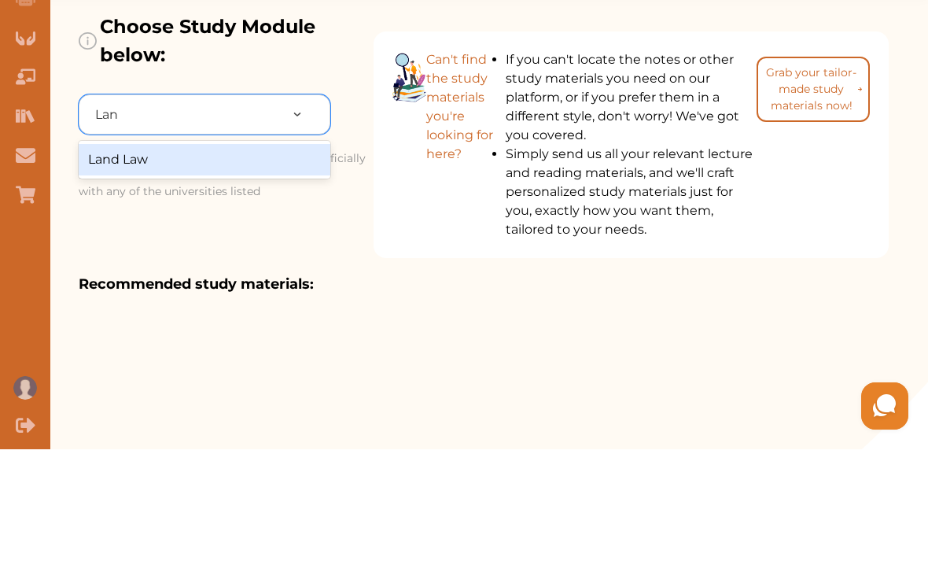
click at [102, 256] on div "Land Law" at bounding box center [205, 271] width 252 height 31
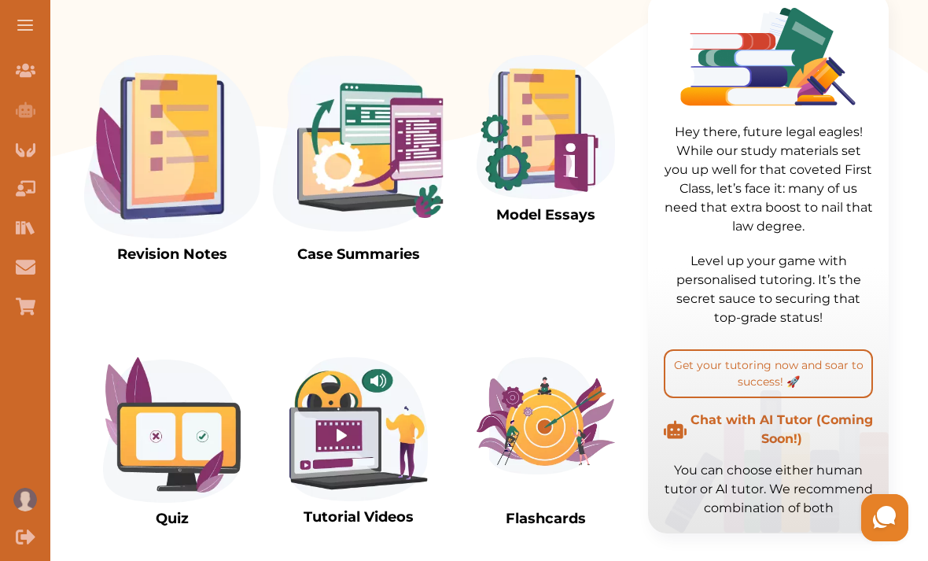
scroll to position [501, 0]
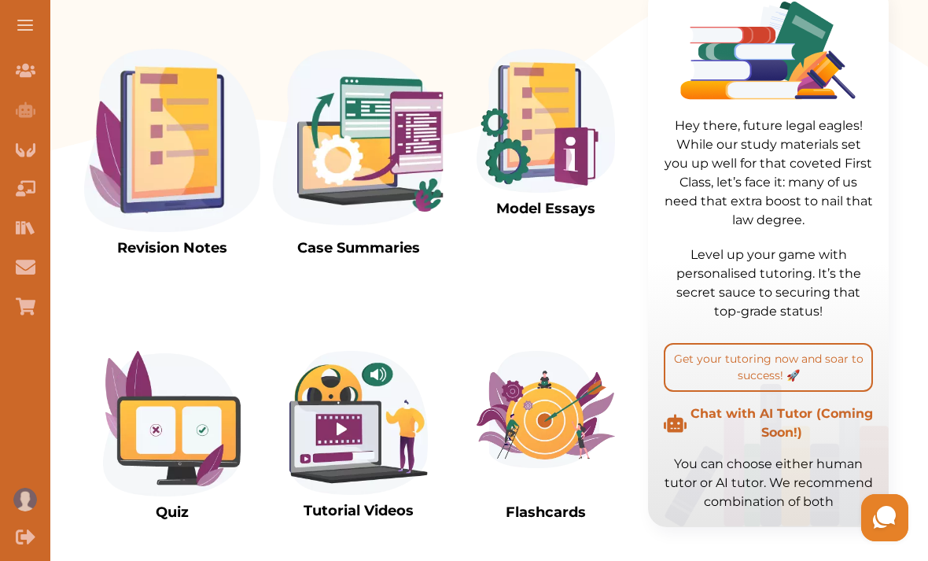
click at [564, 160] on img at bounding box center [546, 121] width 138 height 144
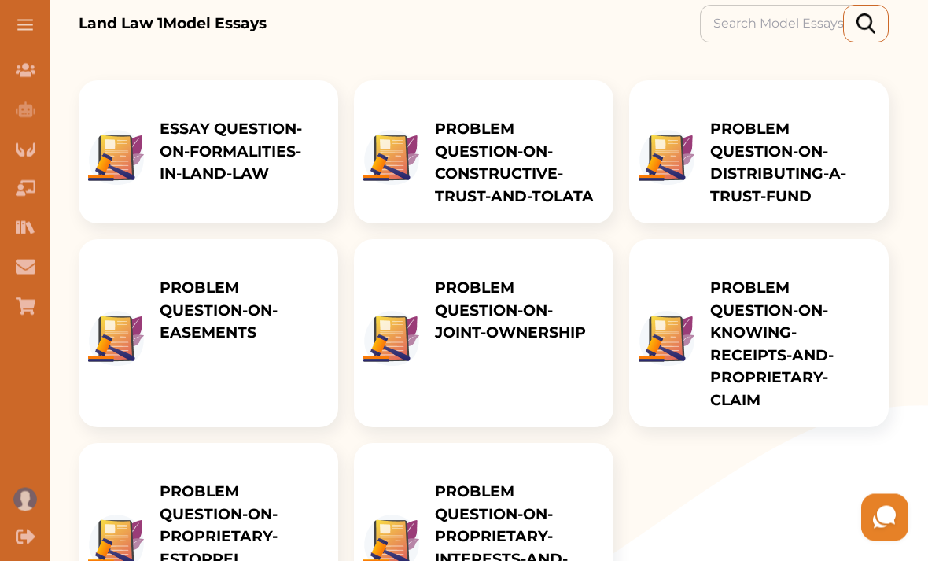
scroll to position [219, 0]
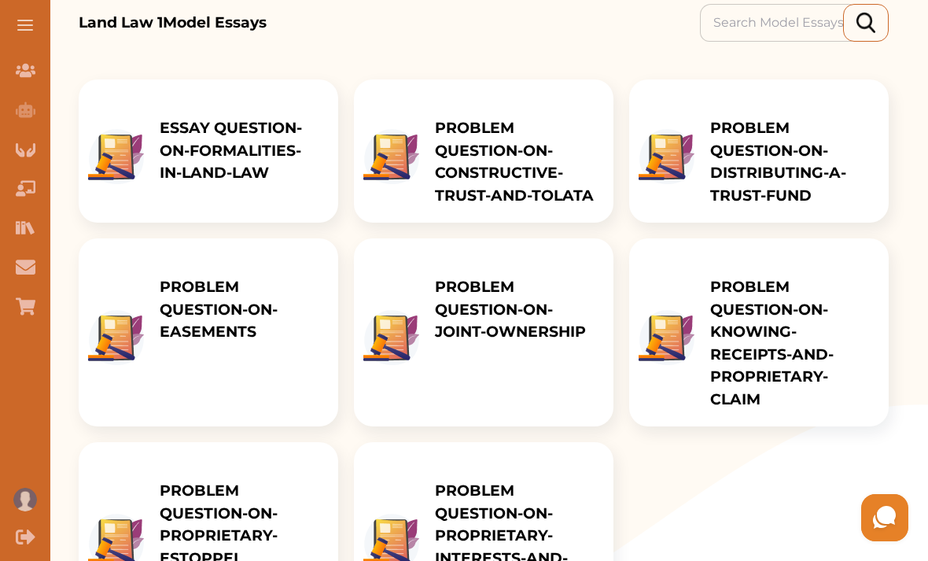
click at [675, 183] on img at bounding box center [667, 156] width 56 height 55
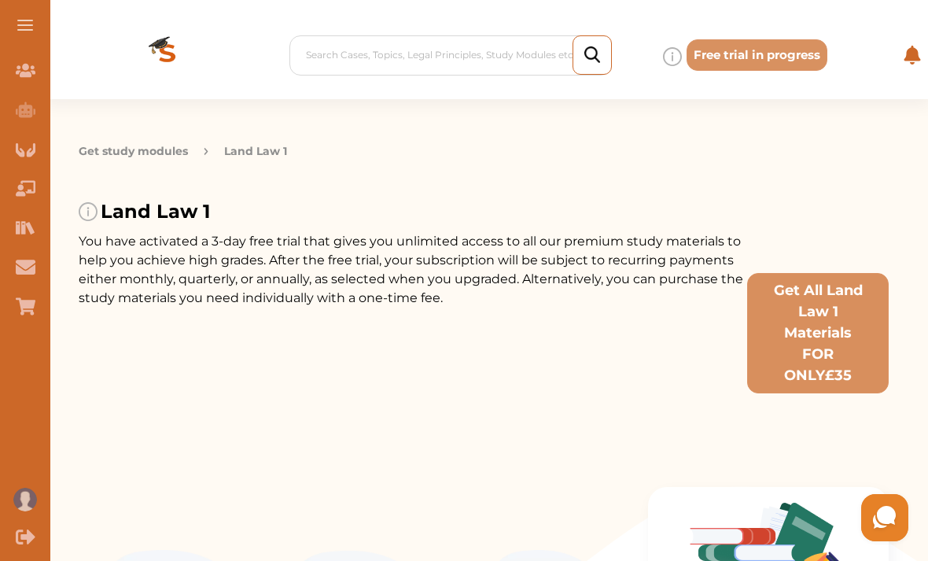
scroll to position [112, 0]
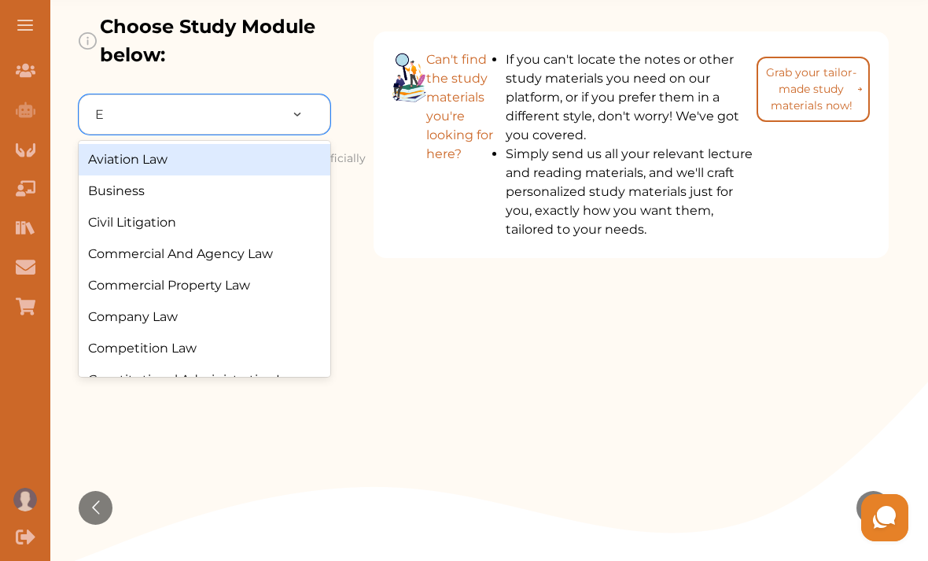
type input "Eq"
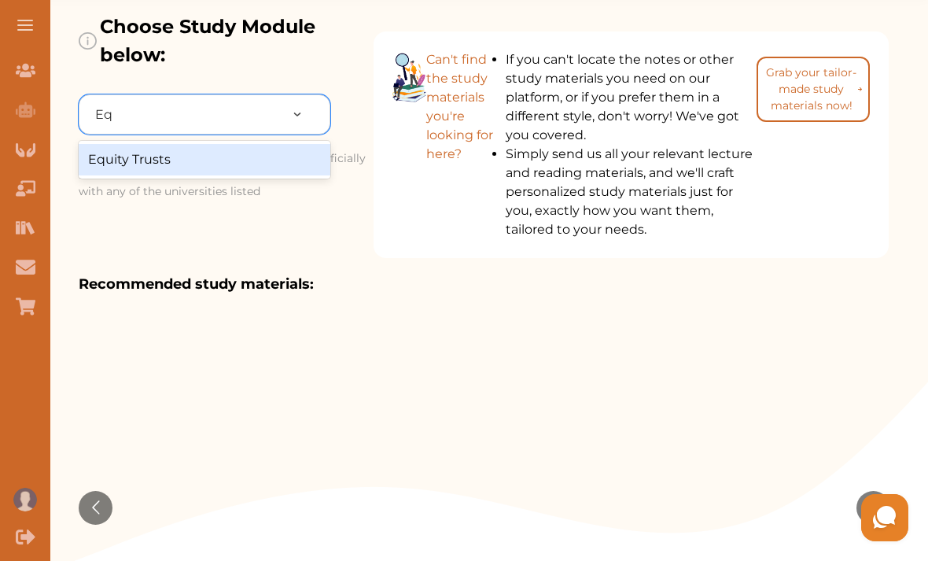
click at [115, 171] on div "Equity Trusts" at bounding box center [205, 159] width 252 height 31
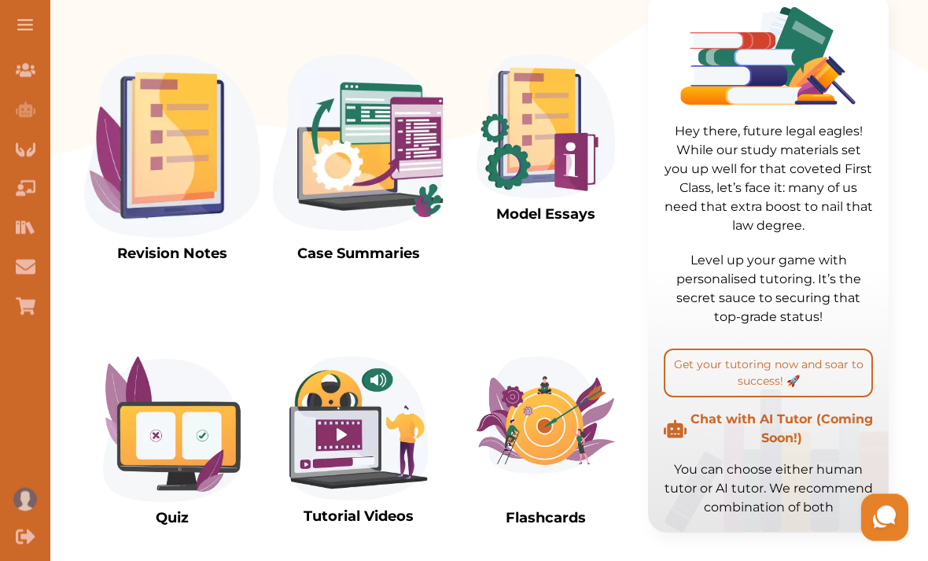
scroll to position [517, 0]
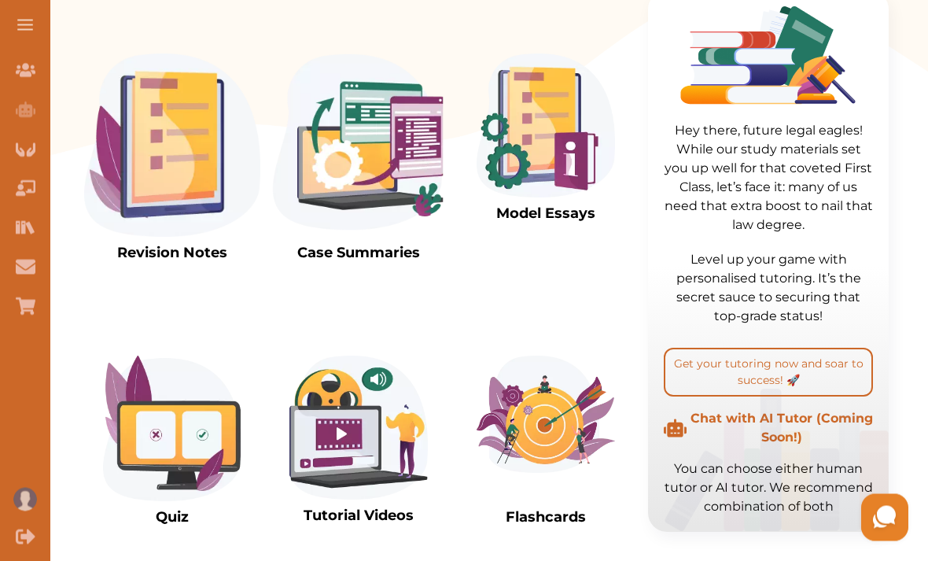
click at [181, 423] on img at bounding box center [172, 429] width 138 height 146
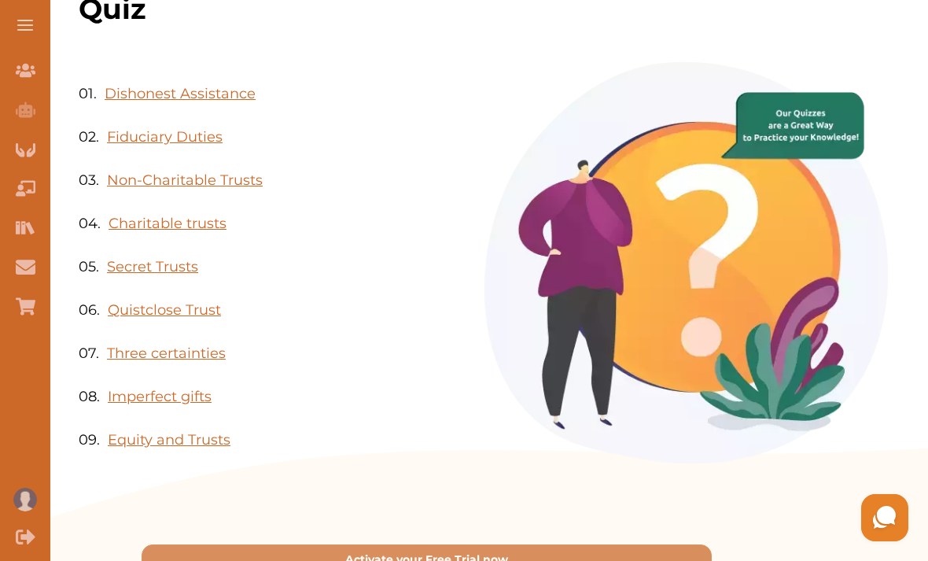
click at [198, 433] on p "Equity and Trusts" at bounding box center [169, 440] width 123 height 21
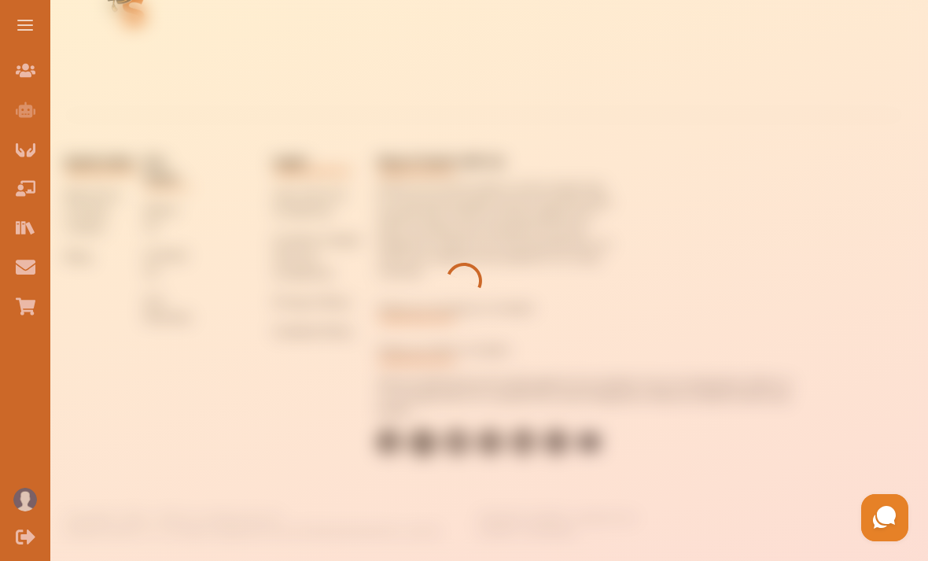
scroll to position [135, 0]
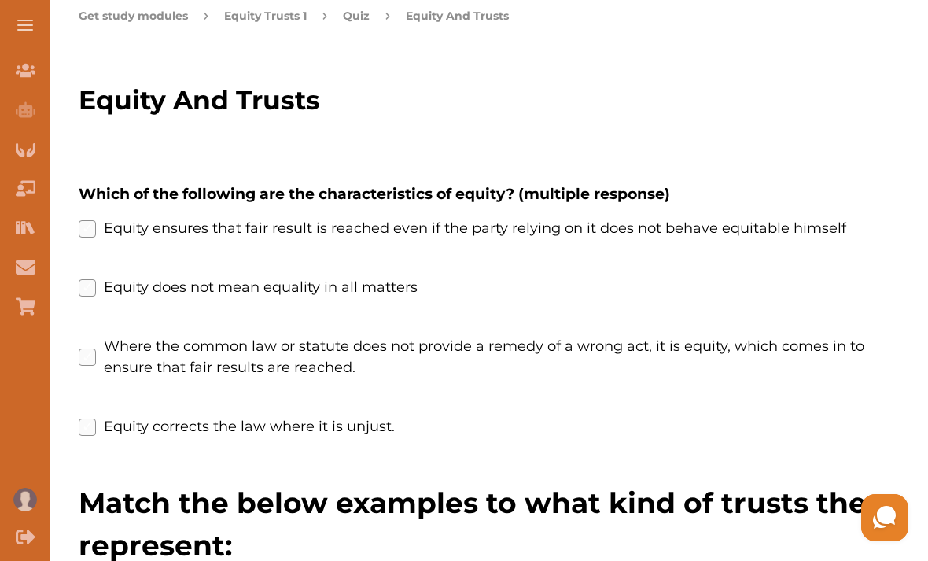
click at [90, 356] on label "Where the common law or statute does not provide a remedy of a wrong act, it is…" at bounding box center [484, 357] width 810 height 42
click at [0, 0] on reached\ "Where the common law or statute does not provide a remedy of a wrong act, it is…" at bounding box center [0, 0] width 0 height 0
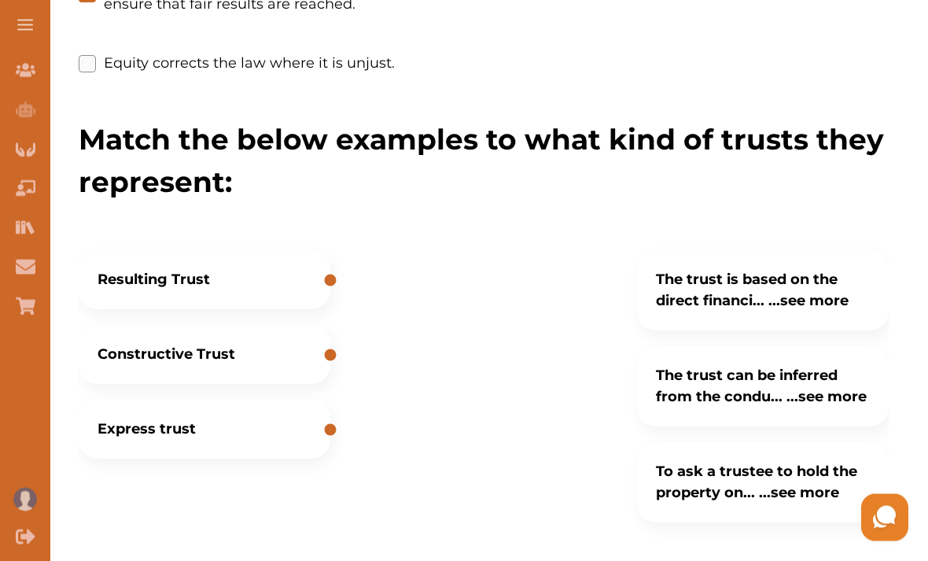
scroll to position [499, 0]
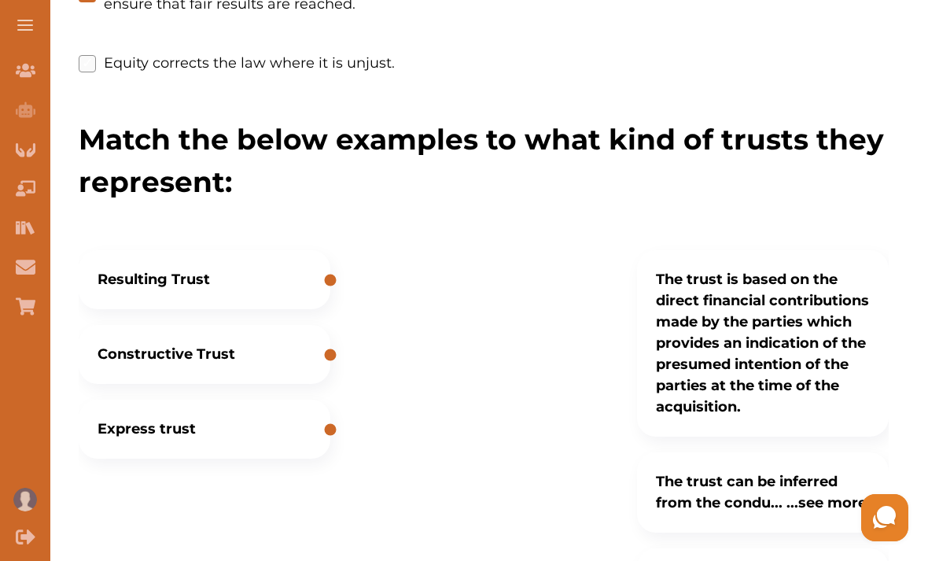
click at [832, 301] on p "The trust is based on the direct financial contributions made by the parties wh…" at bounding box center [763, 343] width 214 height 149
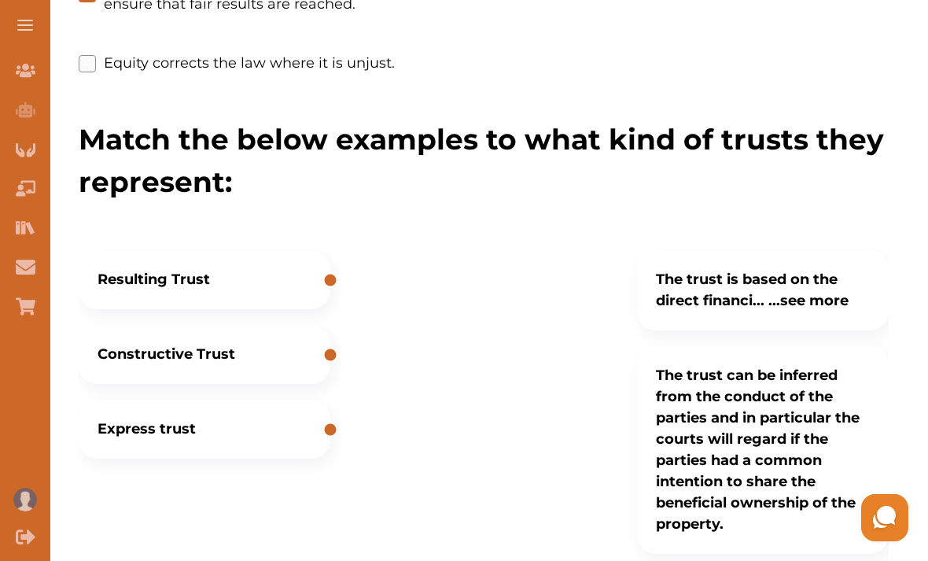
click at [714, 518] on p "The trust can be inferred from the conduct of the parties and in particular the…" at bounding box center [763, 450] width 214 height 170
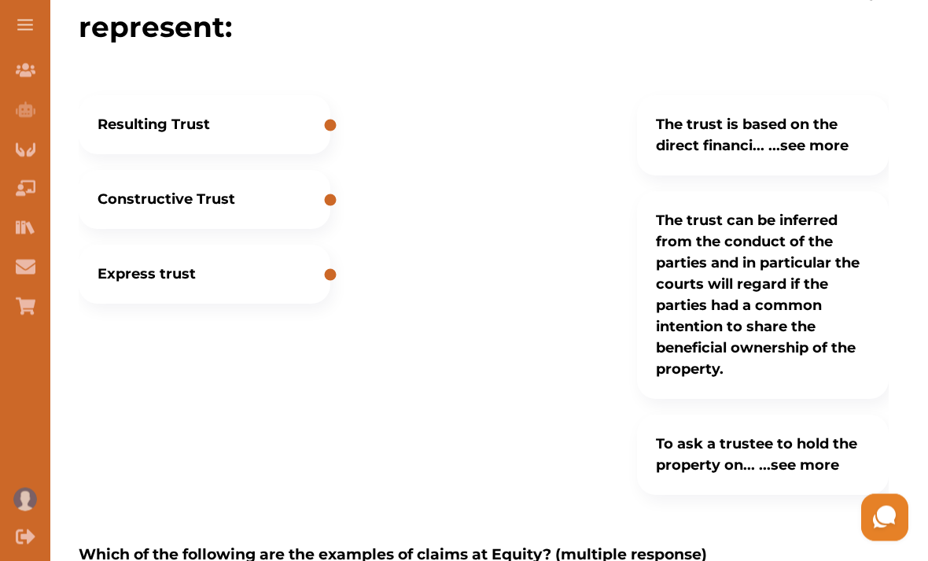
scroll to position [675, 0]
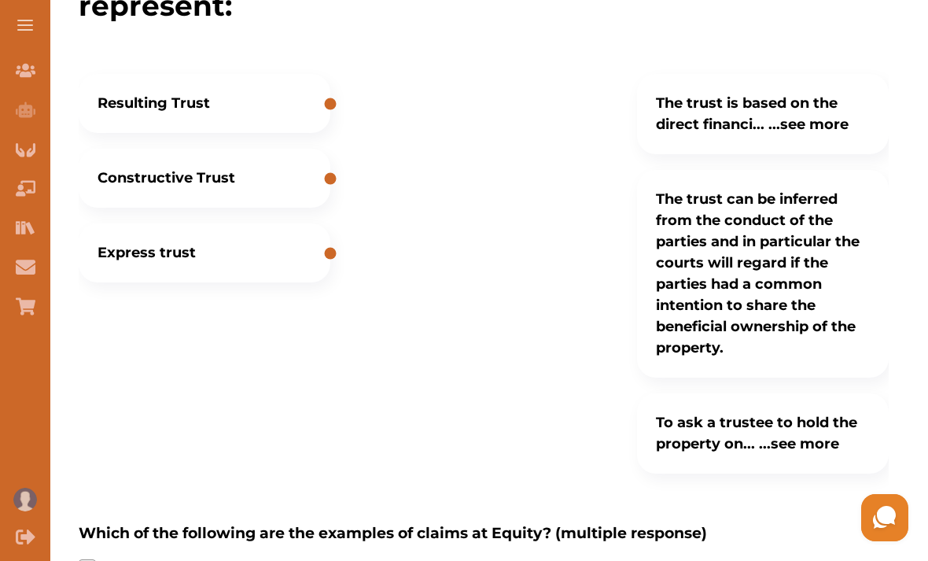
click at [653, 497] on div "Which of the following are the examples of claims at Equity? (multiple response…" at bounding box center [484, 538] width 810 height 82
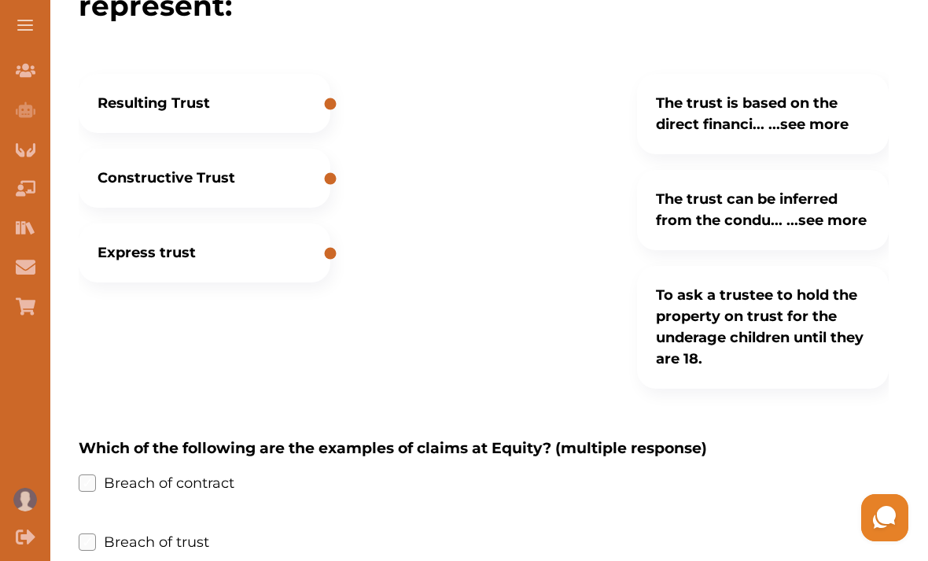
click at [656, 321] on p "To ask a trustee to hold the property on trust for the underage children until …" at bounding box center [763, 327] width 214 height 85
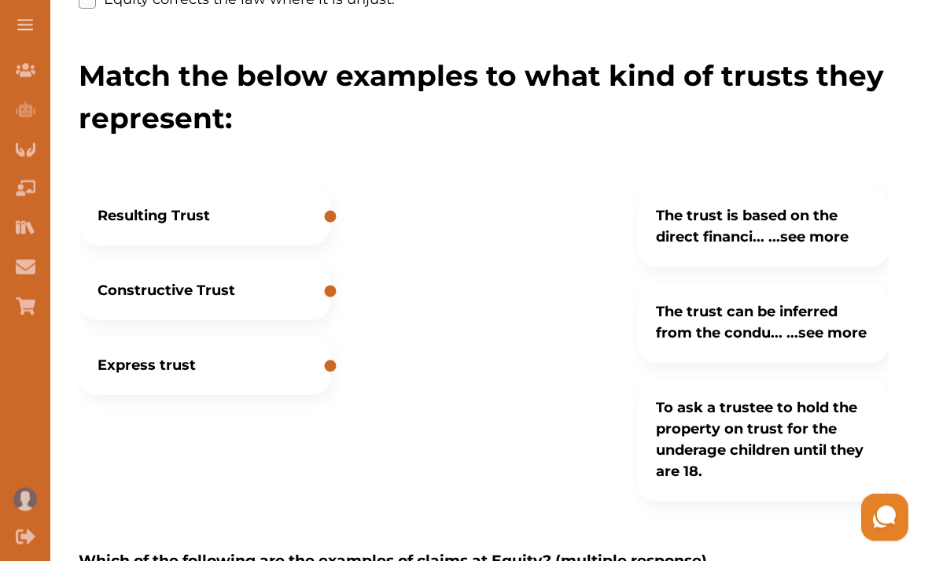
scroll to position [557, 0]
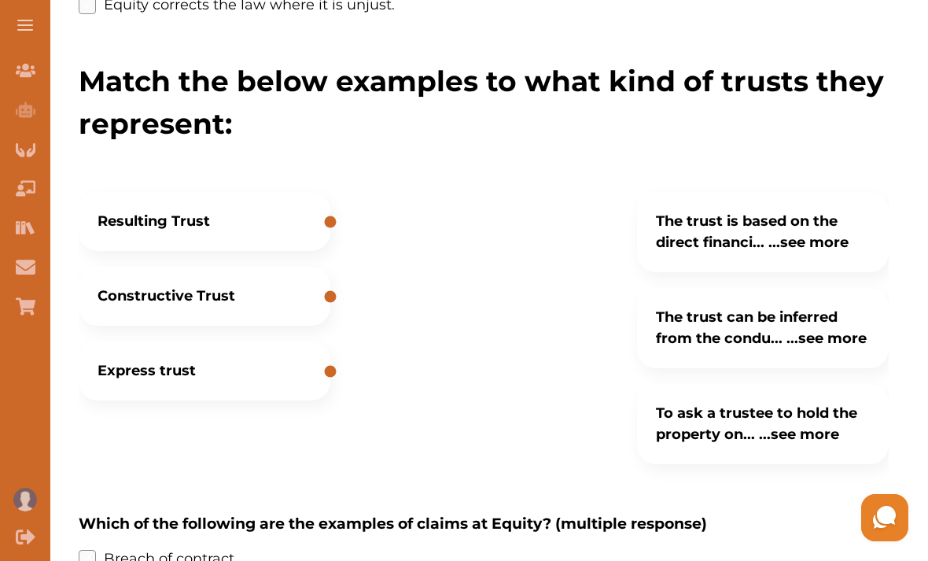
click at [333, 295] on div at bounding box center [331, 296] width 12 height 12
click at [275, 313] on Trust "Constructive Trust" at bounding box center [205, 296] width 252 height 59
click at [274, 313] on Trust "Constructive Trust" at bounding box center [205, 296] width 252 height 59
click at [153, 287] on p "Constructive Trust" at bounding box center [167, 296] width 138 height 21
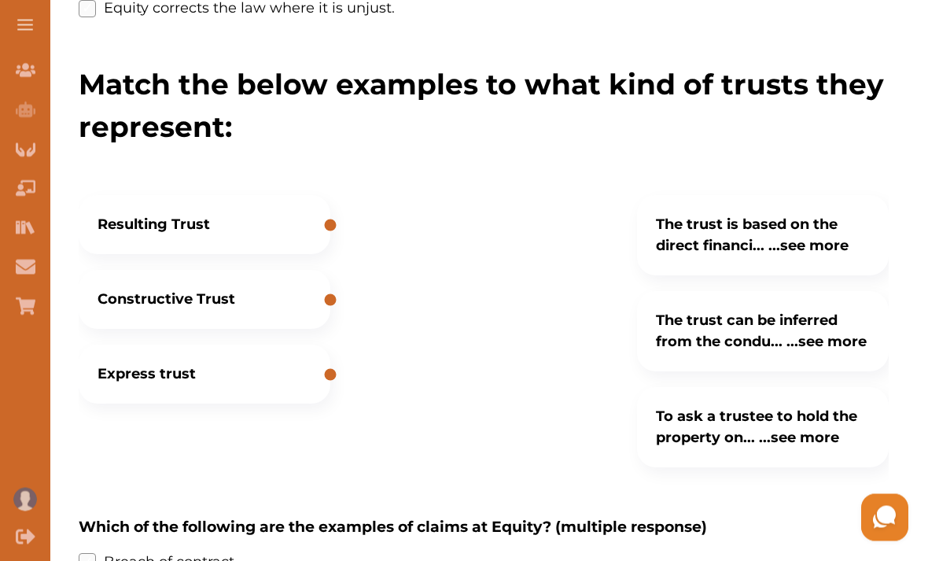
scroll to position [554, 0]
click at [709, 411] on p "To ask a trustee to hold the property on... ...see more" at bounding box center [763, 427] width 214 height 42
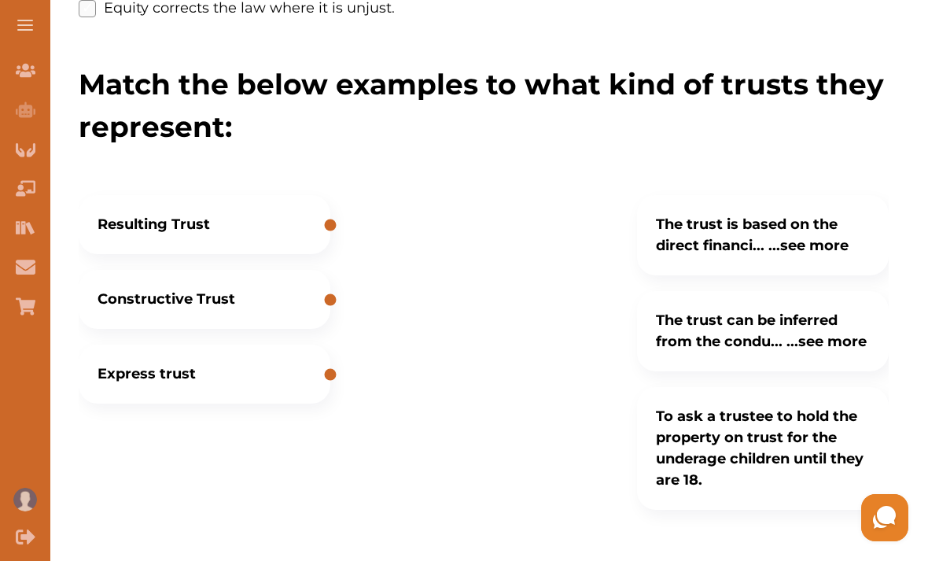
click at [709, 410] on p "To ask a trustee to hold the property on trust for the underage children until …" at bounding box center [763, 448] width 214 height 85
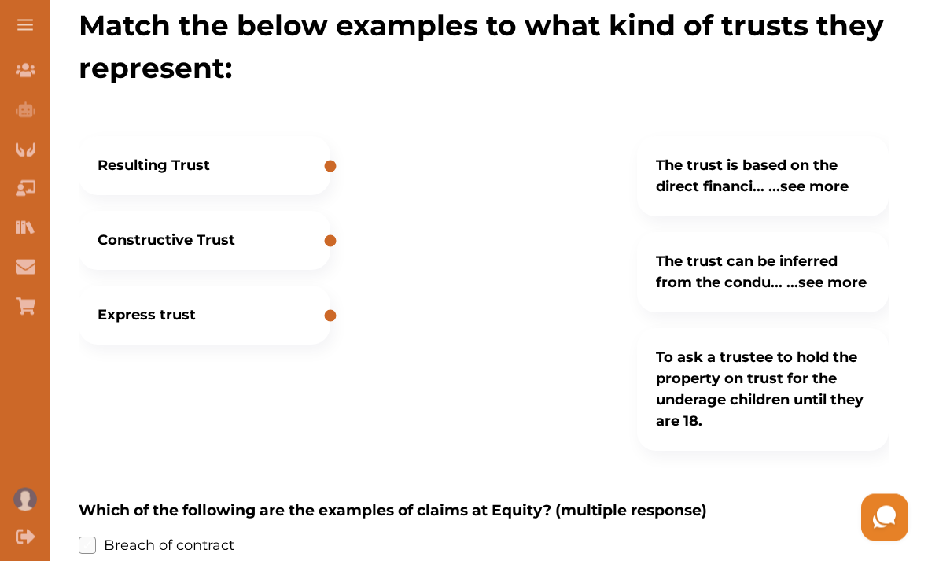
scroll to position [613, 0]
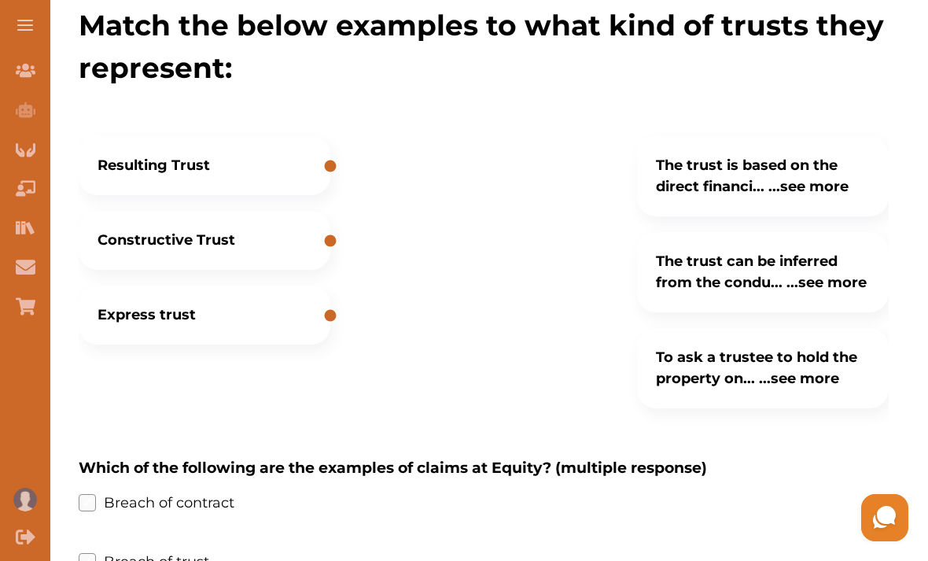
click at [279, 231] on Trust "Constructive Trust" at bounding box center [205, 240] width 252 height 59
click at [278, 231] on Trust "Constructive Trust" at bounding box center [205, 240] width 252 height 59
click at [281, 245] on Trust "Constructive Trust" at bounding box center [205, 240] width 252 height 59
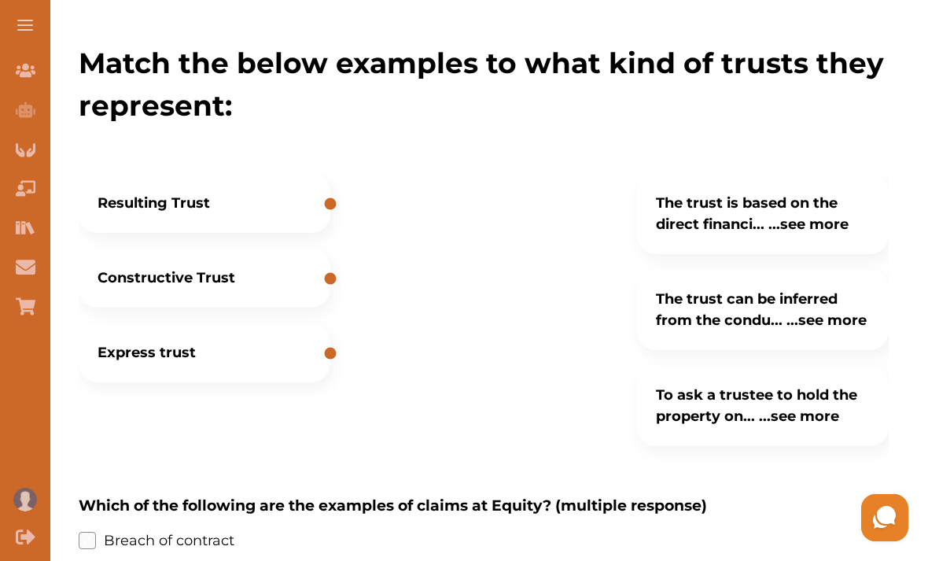
scroll to position [574, 0]
click at [346, 353] on div "Resulting Trust Constructive Trust Express trust The trust is based on the dire…" at bounding box center [484, 315] width 810 height 312
click at [337, 359] on div "Resulting Trust Constructive Trust Express trust The trust is based on the dire…" at bounding box center [484, 315] width 810 height 312
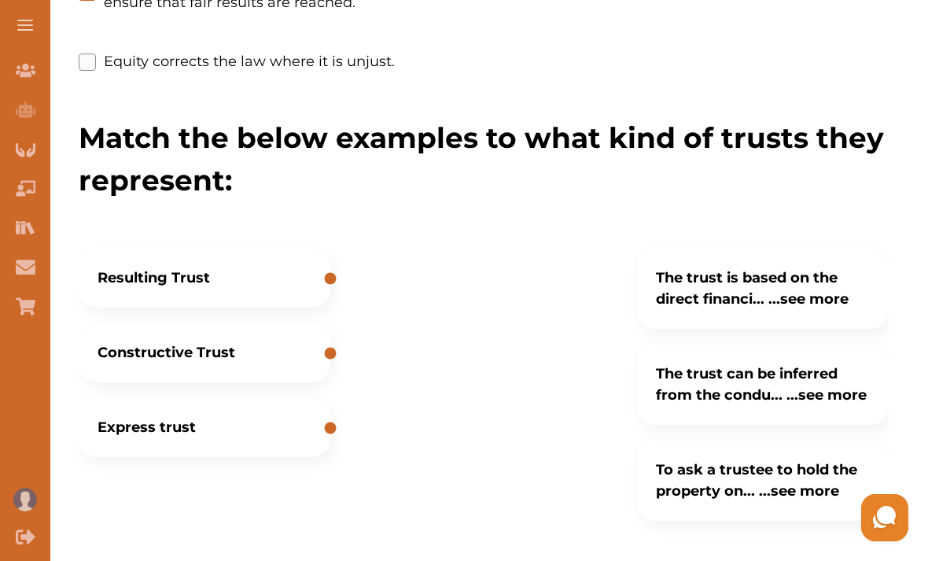
scroll to position [500, 0]
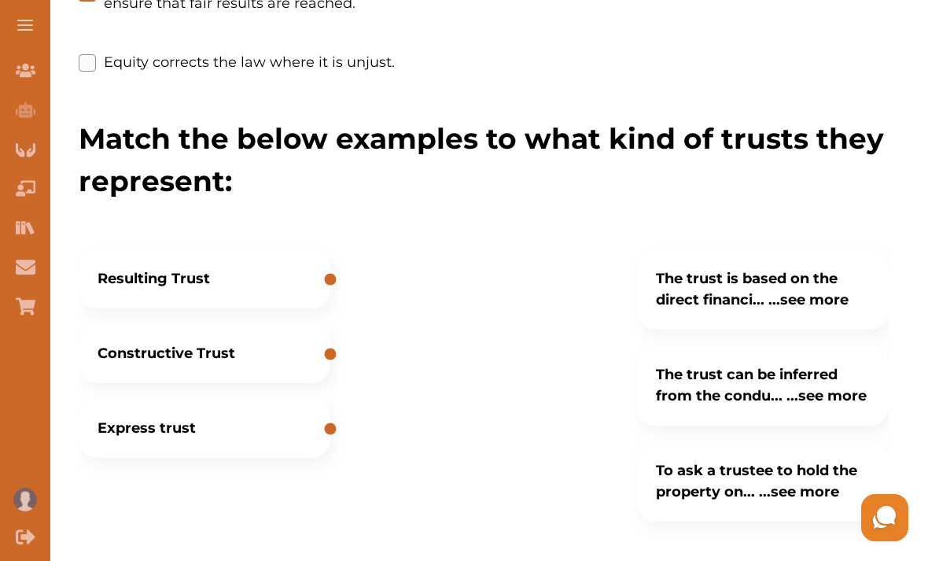
click at [297, 341] on Trust "Constructive Trust" at bounding box center [205, 353] width 252 height 59
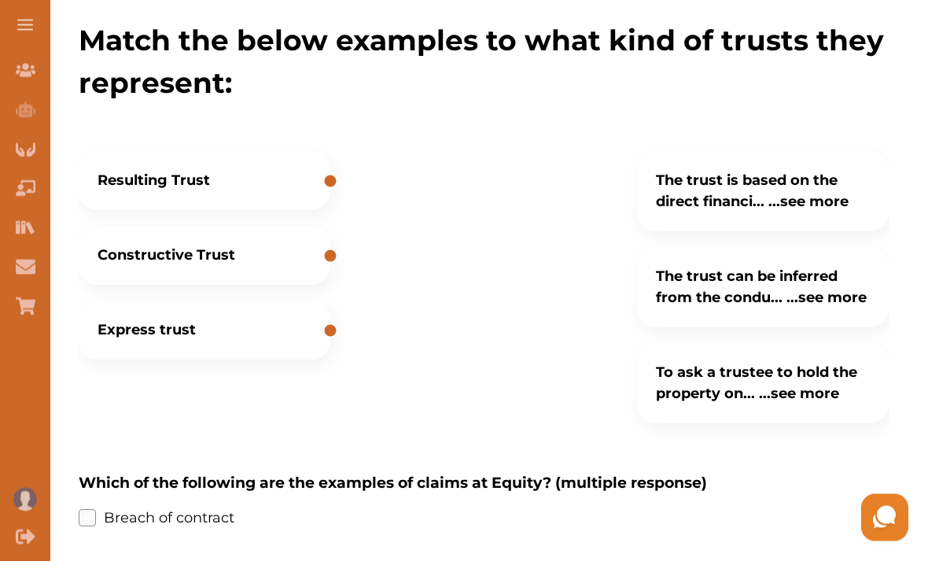
scroll to position [589, 0]
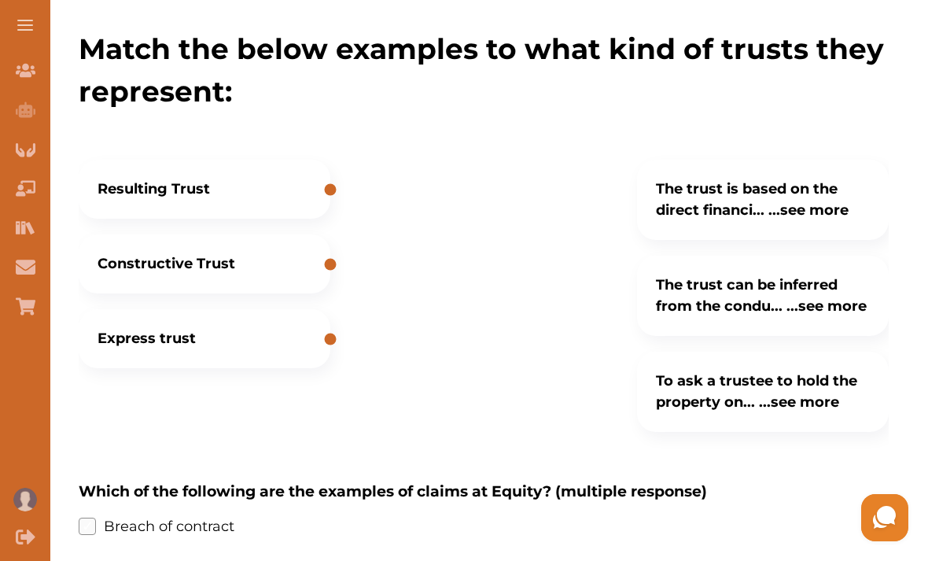
click at [332, 341] on div at bounding box center [331, 339] width 12 height 12
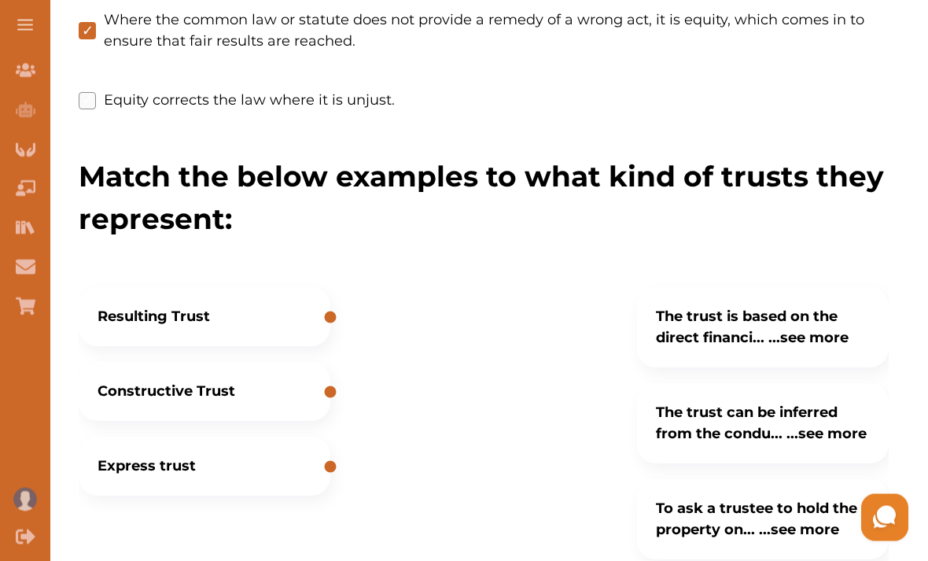
scroll to position [491, 0]
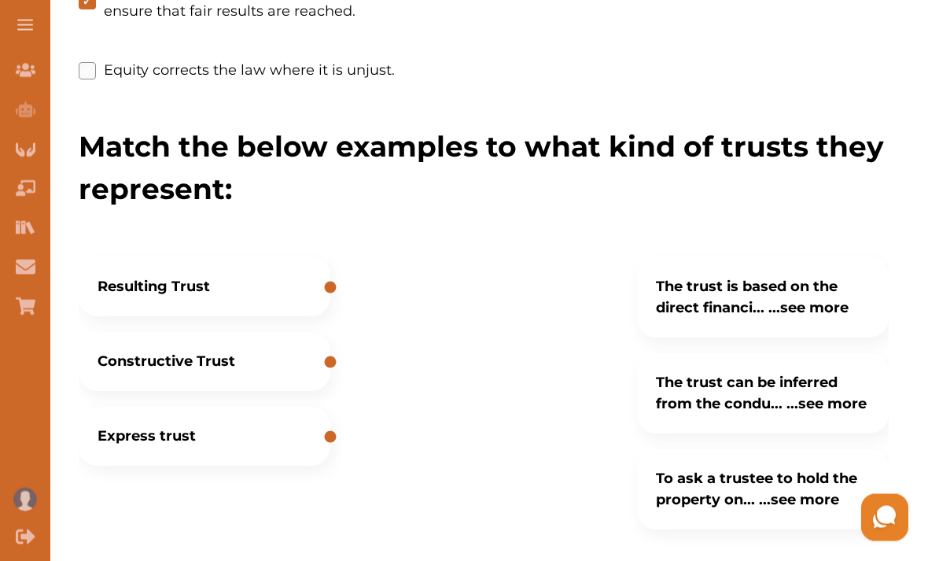
click at [294, 371] on Trust "Constructive Trust" at bounding box center [205, 362] width 252 height 59
click at [293, 371] on Trust "Constructive Trust" at bounding box center [205, 362] width 252 height 59
click at [301, 371] on Trust "Constructive Trust" at bounding box center [205, 362] width 252 height 59
click at [300, 371] on Trust "Constructive Trust" at bounding box center [205, 362] width 252 height 59
click at [306, 375] on Trust "Constructive Trust" at bounding box center [205, 362] width 252 height 59
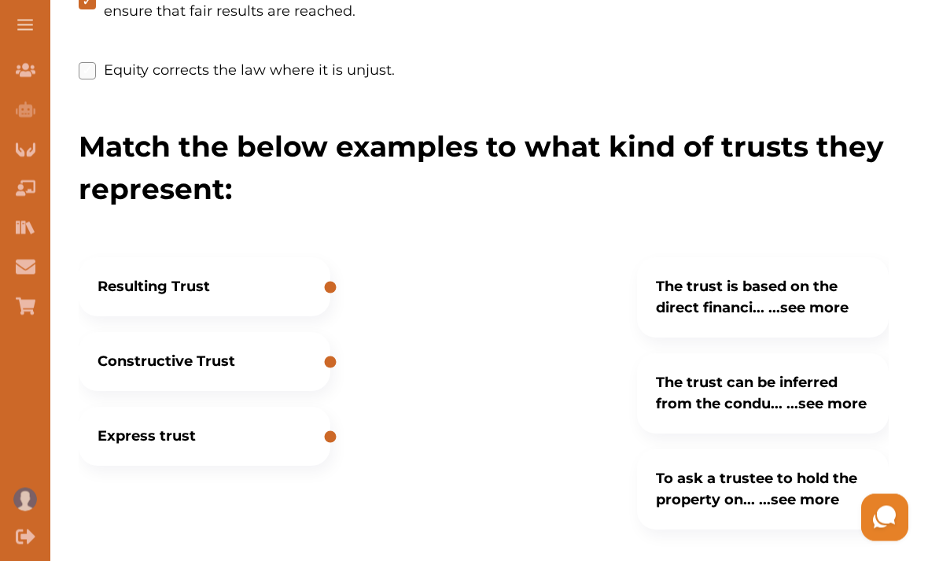
click at [166, 371] on p "Constructive Trust" at bounding box center [167, 362] width 138 height 21
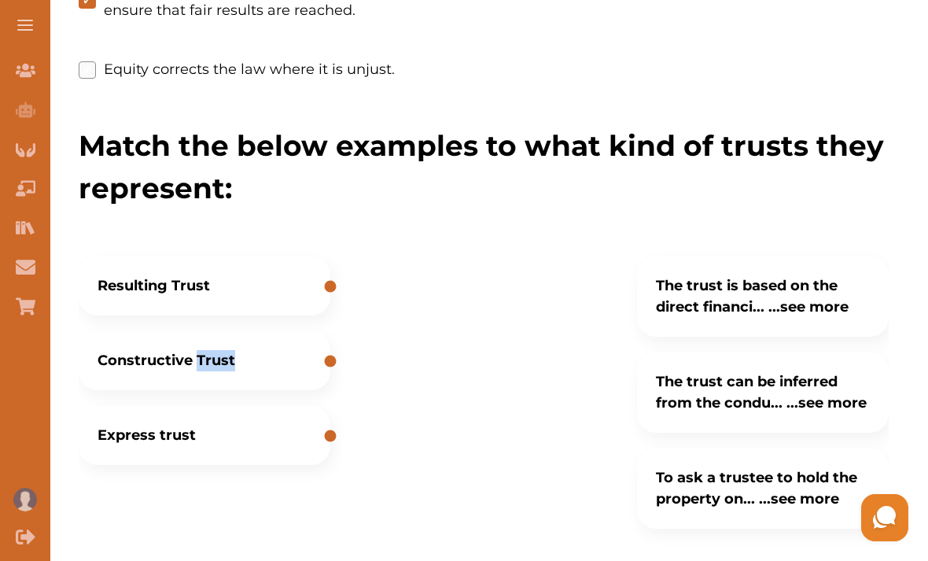
scroll to position [489, 0]
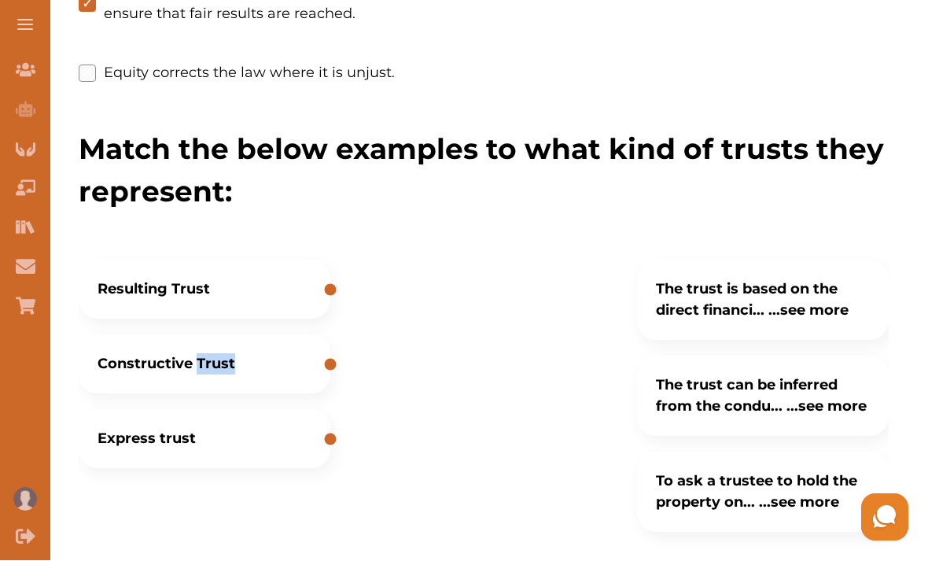
click at [115, 363] on p "Constructive Trust" at bounding box center [167, 364] width 138 height 21
click at [114, 363] on p "Constructive Trust" at bounding box center [167, 364] width 138 height 21
click at [113, 359] on p "Constructive Trust" at bounding box center [167, 364] width 138 height 21
click at [109, 358] on p "Constructive Trust" at bounding box center [167, 364] width 138 height 21
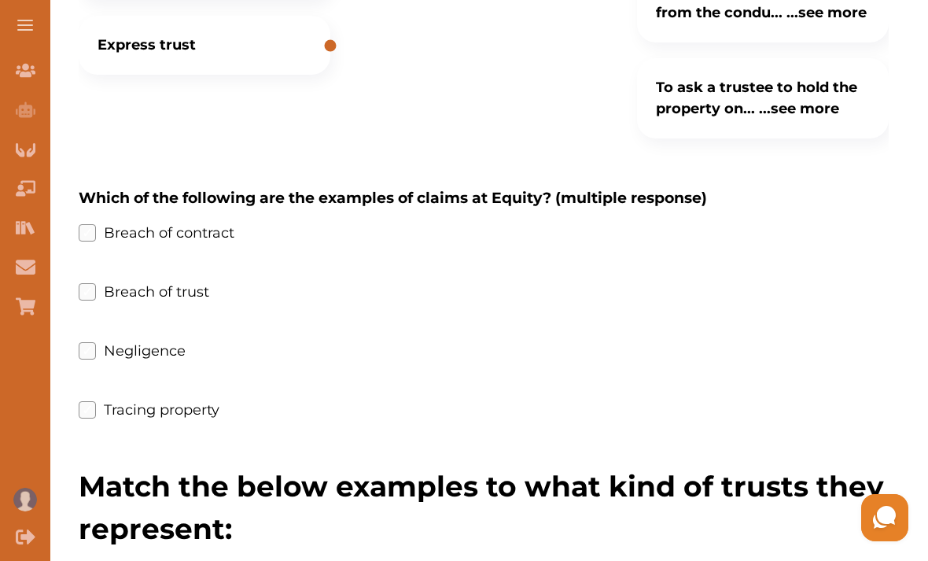
scroll to position [851, 0]
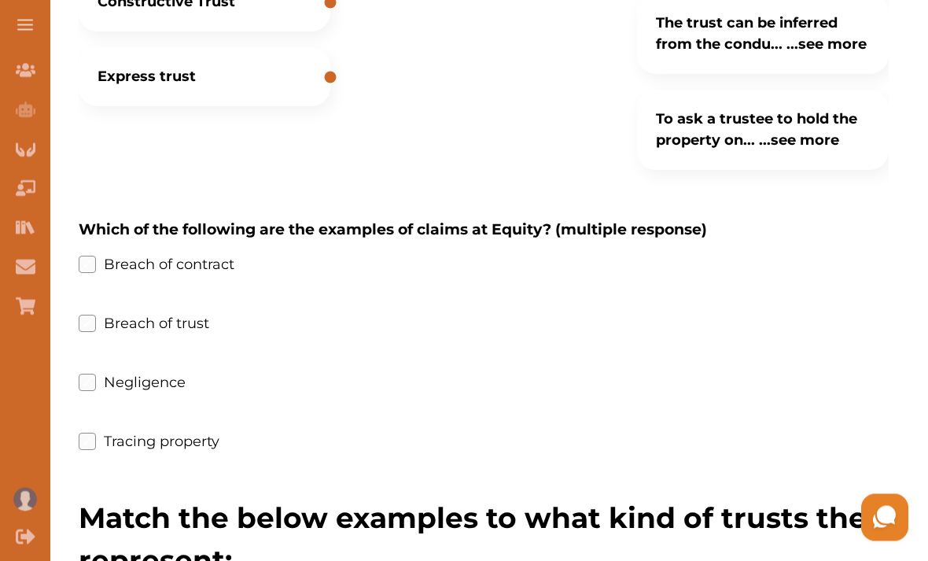
click at [190, 330] on label "Breach of trust" at bounding box center [144, 324] width 131 height 21
click at [0, 0] on trust "Breach of trust" at bounding box center [0, 0] width 0 height 0
click at [216, 265] on label "Breach of contract" at bounding box center [157, 264] width 156 height 21
click at [0, 0] on contract "Breach of contract" at bounding box center [0, 0] width 0 height 0
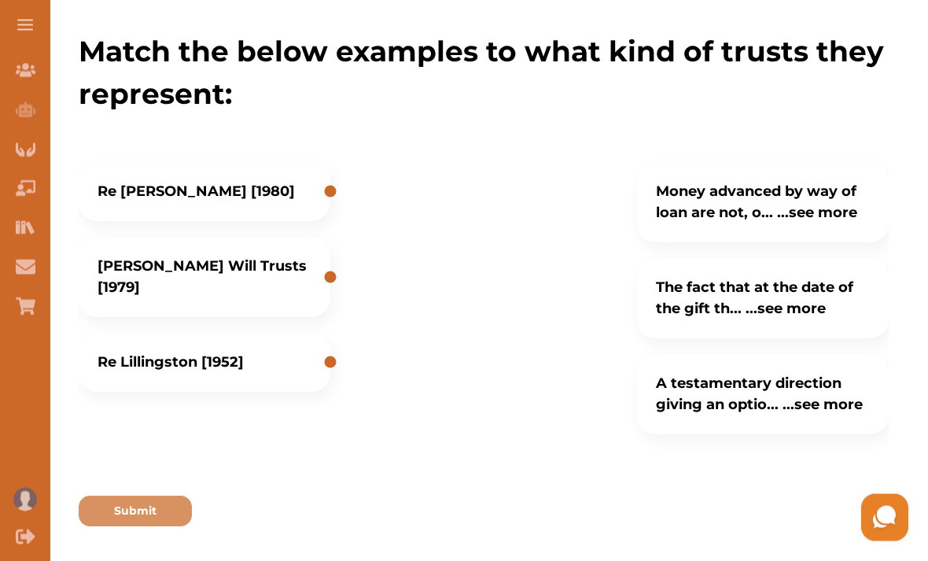
scroll to position [1318, 0]
click at [153, 511] on p "Submit" at bounding box center [135, 511] width 42 height 17
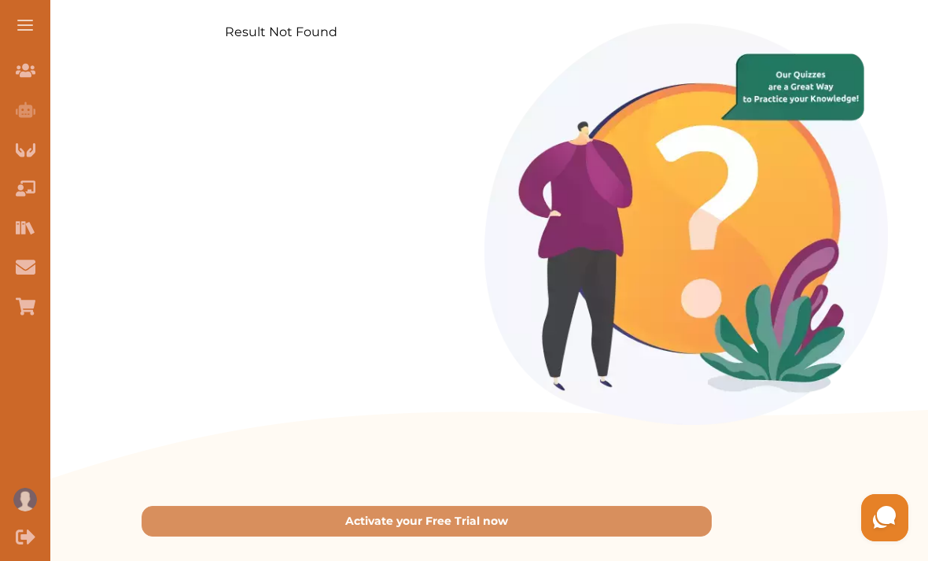
scroll to position [260, 0]
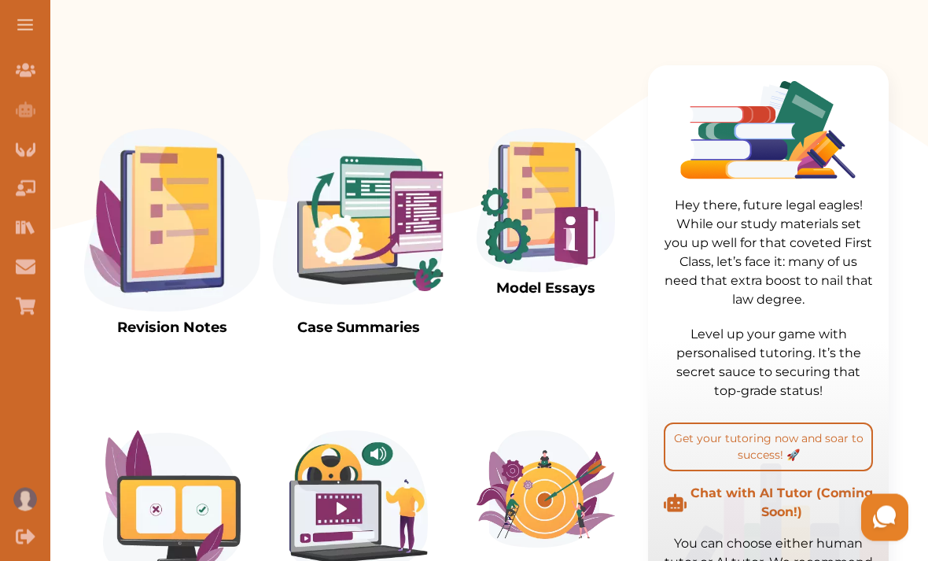
scroll to position [442, 0]
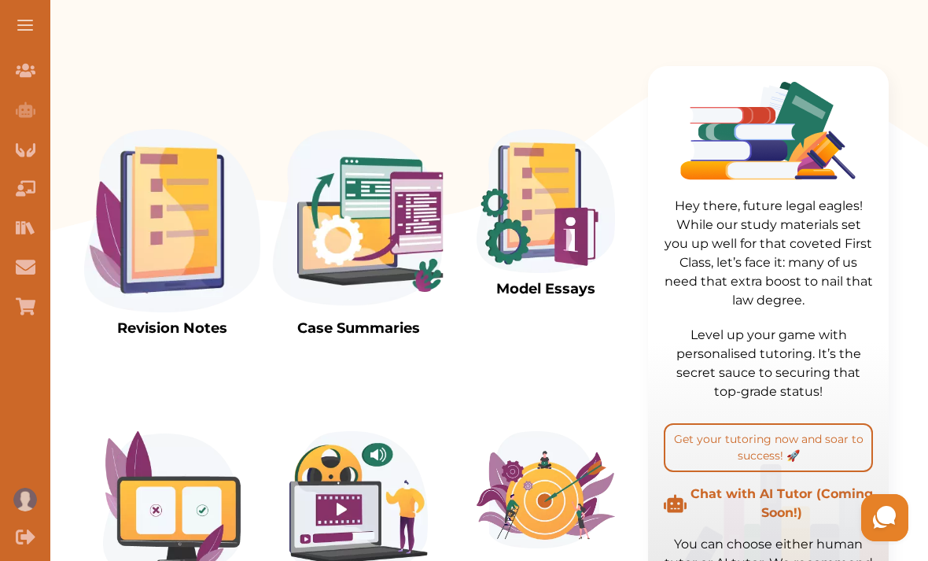
click at [764, 457] on button "Get your tutoring now and soar to success! 🚀" at bounding box center [768, 447] width 209 height 49
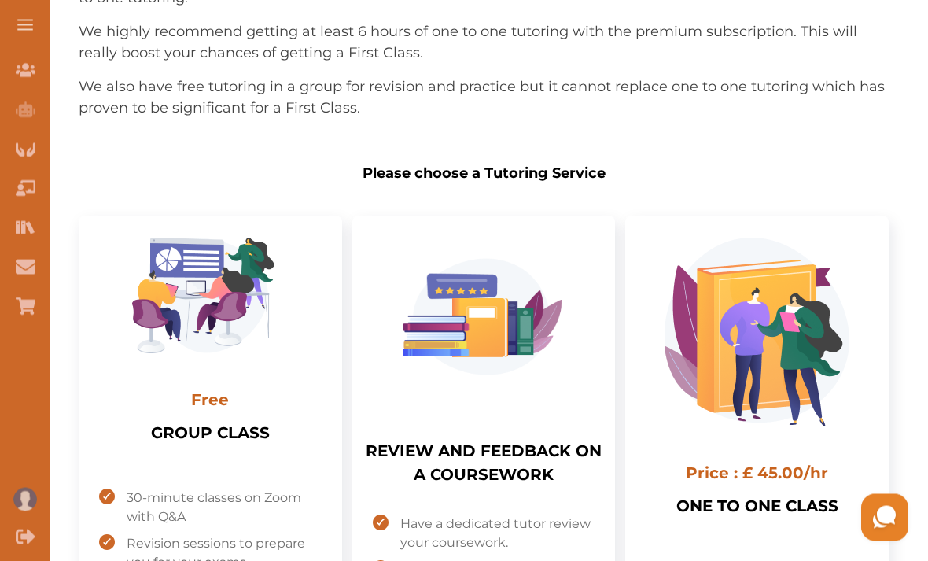
scroll to position [275, 0]
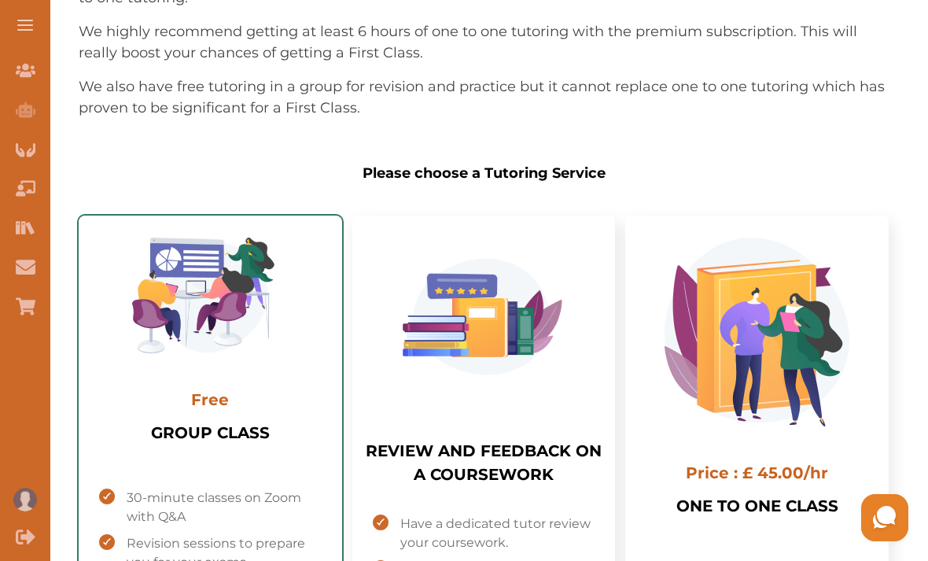
click at [207, 328] on img "Select package: GROUP CLASS" at bounding box center [210, 296] width 190 height 116
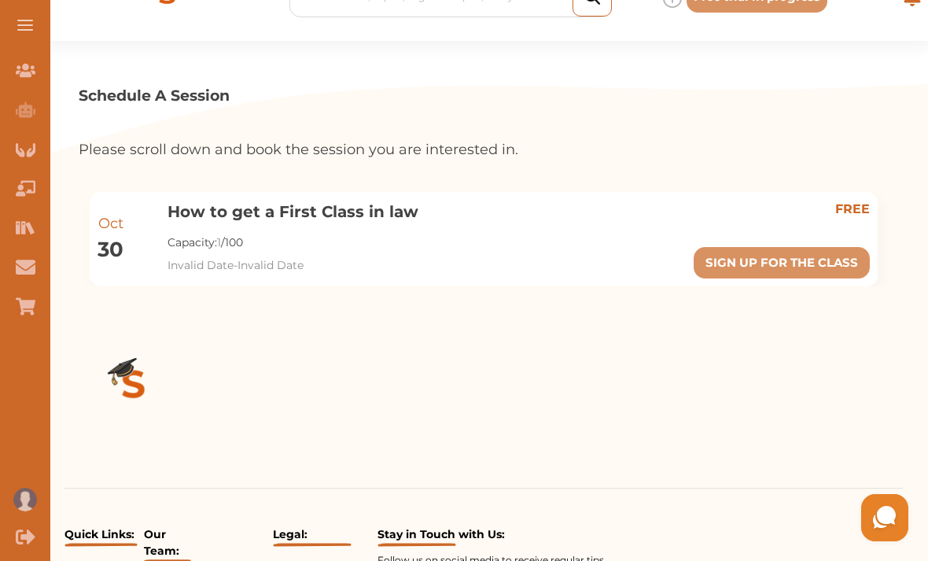
scroll to position [43, 0]
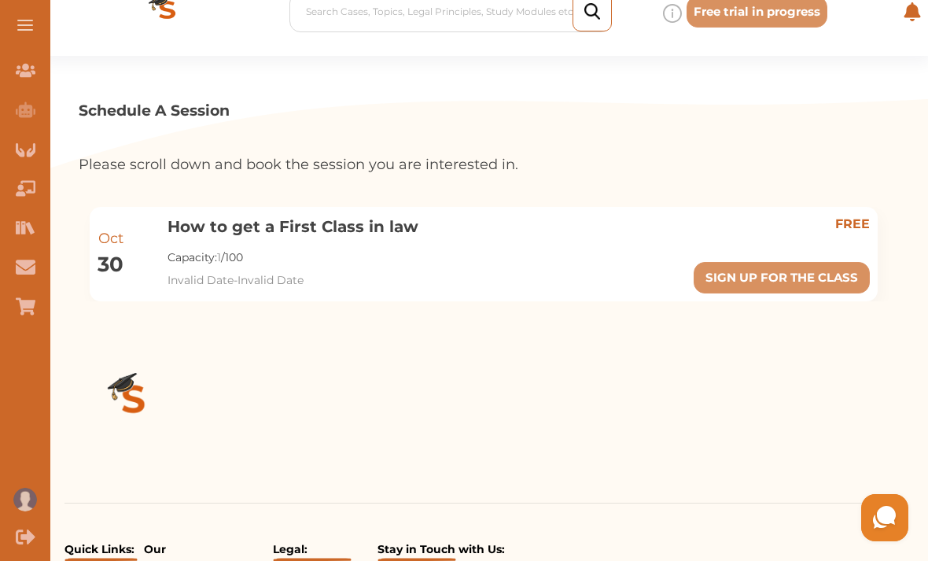
click at [745, 263] on button "SIGN UP FOR THE CLASS" at bounding box center [782, 278] width 176 height 32
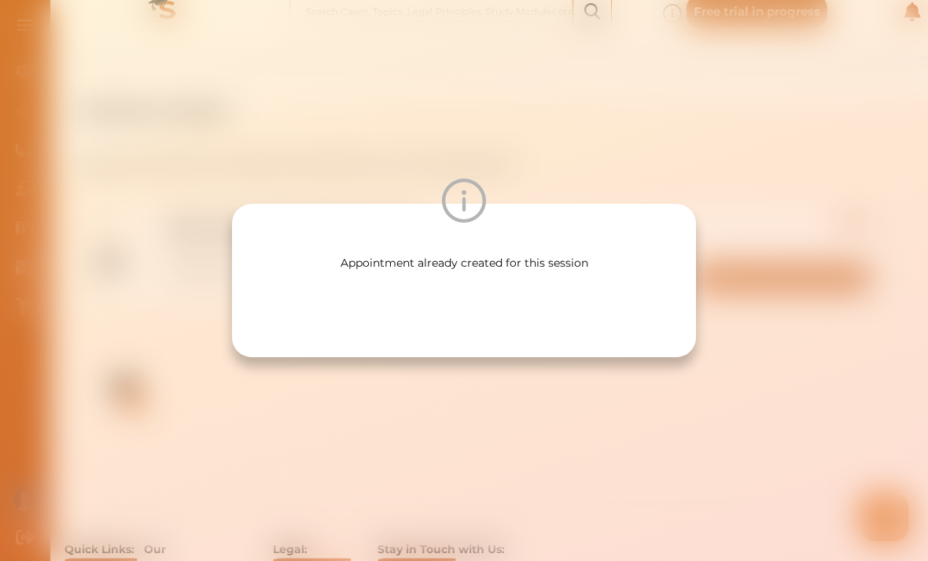
click at [716, 173] on div "Appointment already created for this session" at bounding box center [464, 280] width 928 height 561
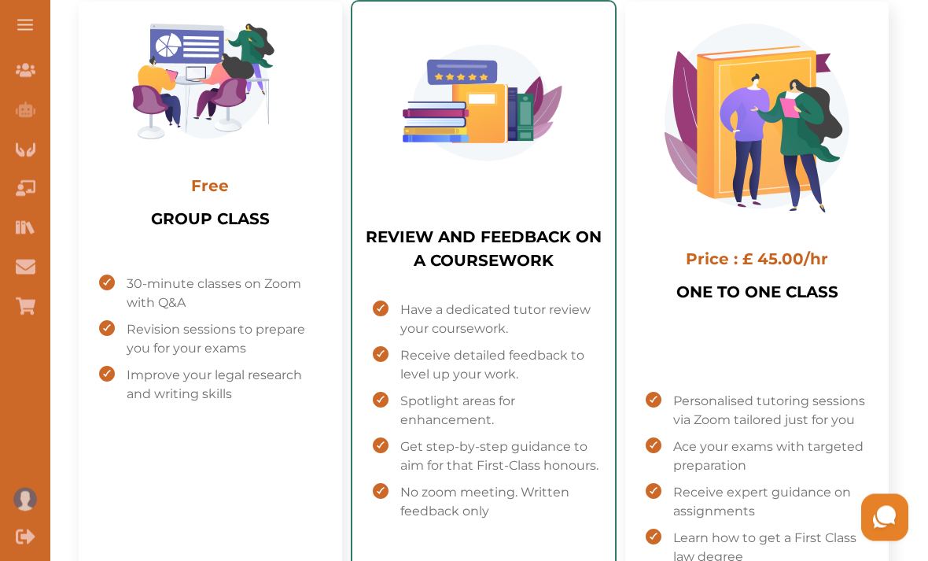
click at [565, 299] on div "Have a dedicated tutor review your coursework. Receive detailed feedback to lev…" at bounding box center [484, 437] width 238 height 296
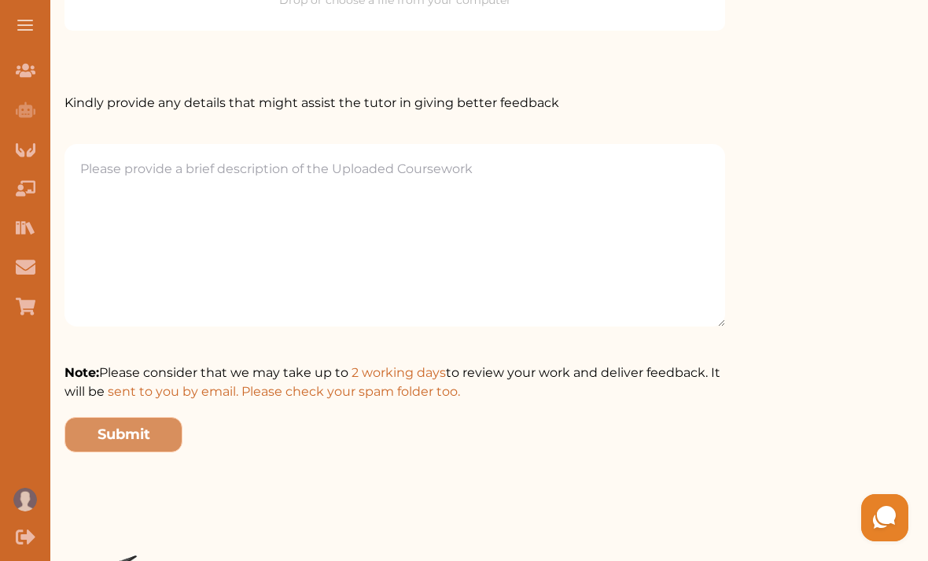
click at [628, 273] on textarea at bounding box center [395, 235] width 661 height 183
click at [699, 212] on textarea at bounding box center [395, 236] width 661 height 183
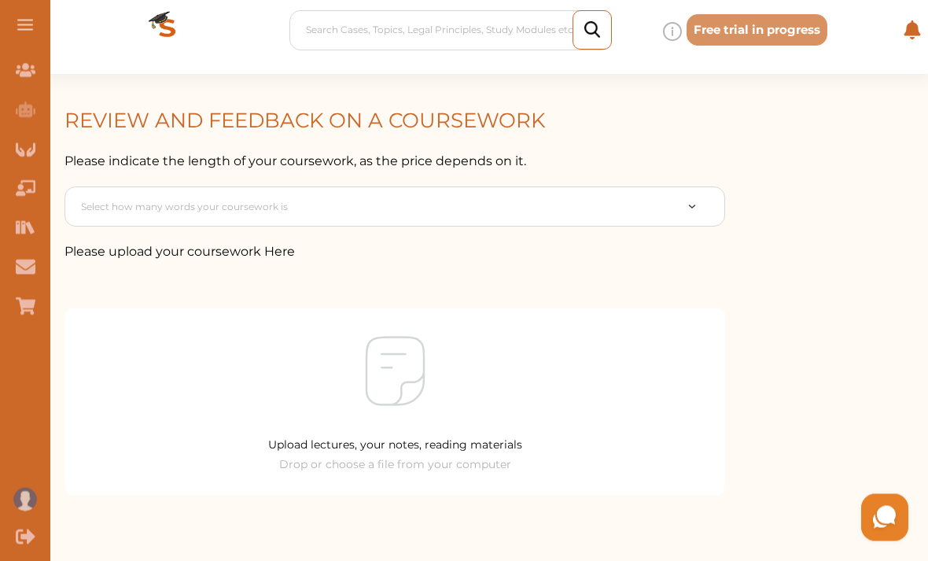
scroll to position [0, 0]
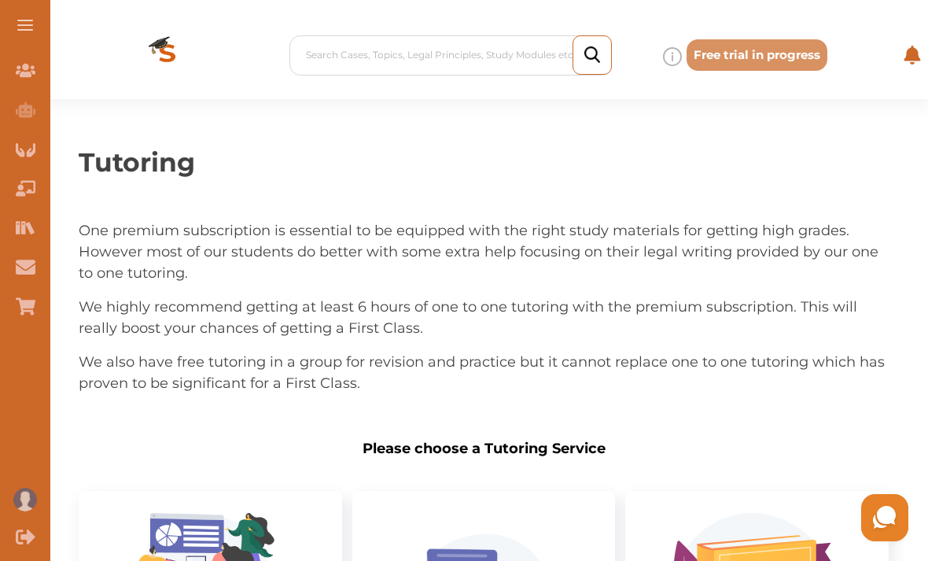
click at [25, 76] on icon "Join Our Team" at bounding box center [26, 70] width 20 height 13
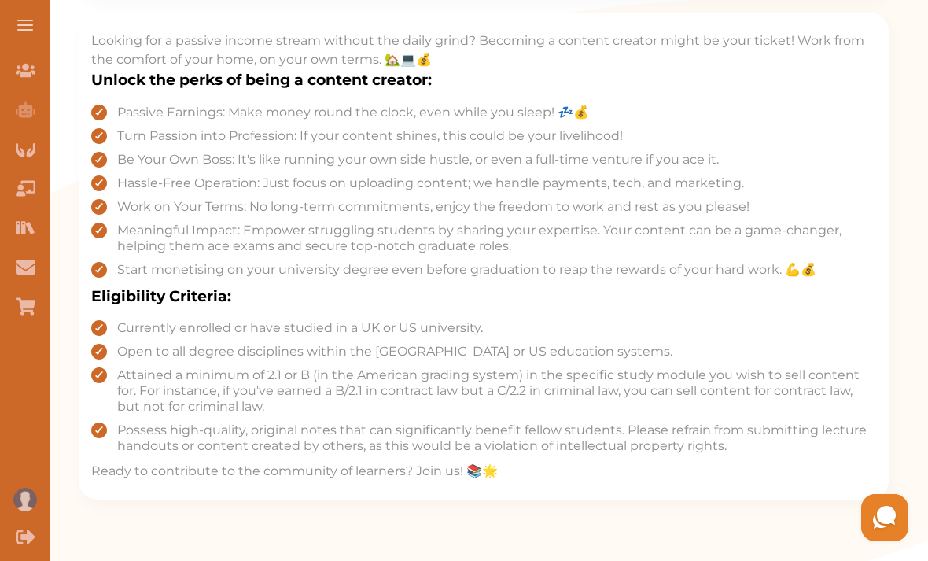
scroll to position [629, 0]
